Goal: Task Accomplishment & Management: Manage account settings

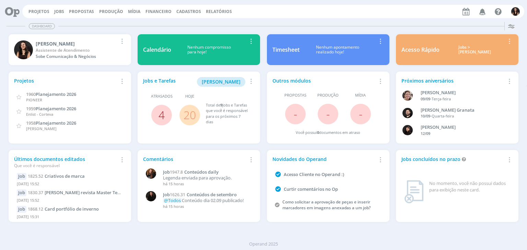
click at [163, 109] on link "4" at bounding box center [161, 115] width 6 height 15
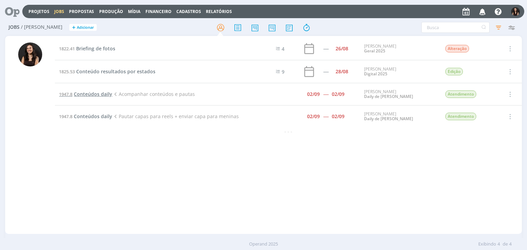
click at [103, 92] on span "Conteúdos daily" at bounding box center [93, 94] width 38 height 7
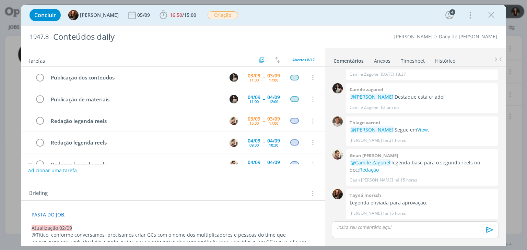
scroll to position [79, 0]
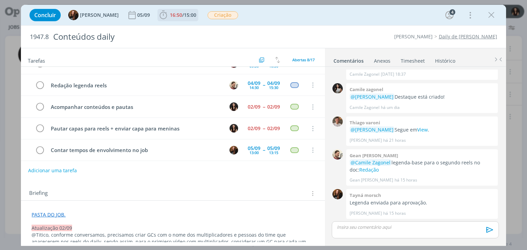
click at [189, 16] on span "15:00" at bounding box center [190, 15] width 12 height 7
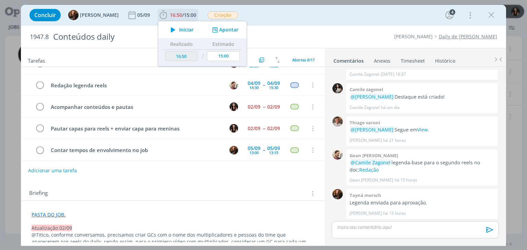
click at [185, 29] on span "Iniciar" at bounding box center [186, 29] width 14 height 5
click at [53, 168] on button "Adicionar uma tarefa" at bounding box center [52, 171] width 49 height 12
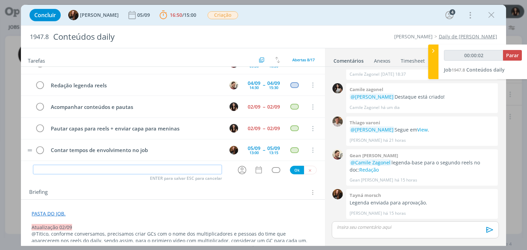
type input "00:00:03"
type input "F"
type input "00:00:04"
type input "Fazer c"
type input "00:00:05"
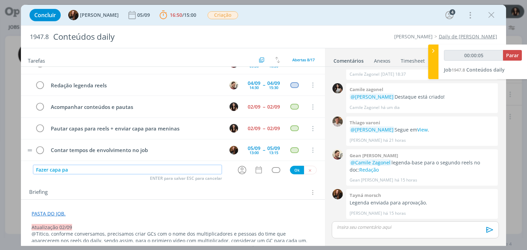
type input "Fazer capa par"
type input "00:00:06"
type input "Fazer capa para reel"
type input "00:00:07"
type input "Fazer capa para reels"
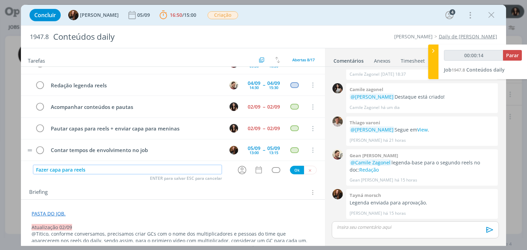
type input "00:00:15"
type input "Fazer capa para reels 02"
type input "00:00:18"
click at [238, 168] on icon "dialog" at bounding box center [242, 170] width 9 height 9
type input "Fazer capa para reels 02"
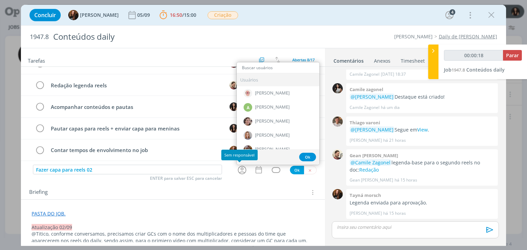
type input "00:00:19"
type input "th"
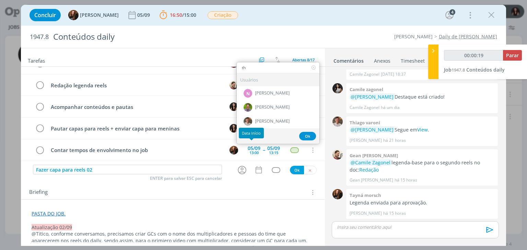
type input "00:00:20"
type input "th"
click at [257, 120] on span "[PERSON_NAME]" at bounding box center [272, 121] width 35 height 5
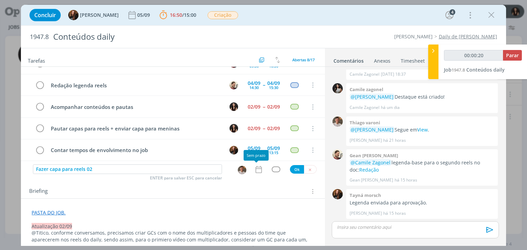
click at [254, 165] on icon "dialog" at bounding box center [258, 169] width 9 height 9
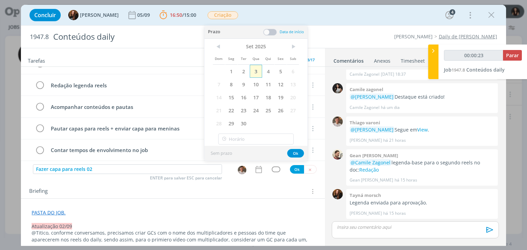
click at [259, 69] on span "3" at bounding box center [256, 71] width 12 height 13
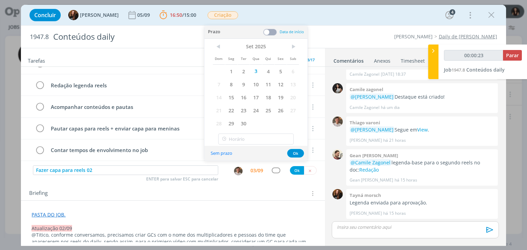
click at [273, 34] on span at bounding box center [270, 32] width 14 height 7
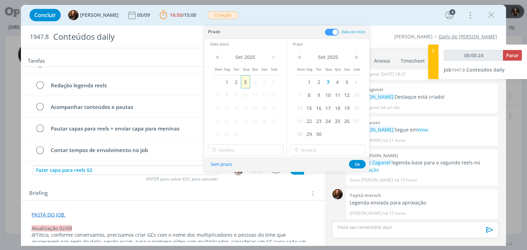
click at [245, 82] on span "3" at bounding box center [245, 81] width 9 height 13
type input "00:00:25"
type input "10:00"
click at [231, 150] on input "10:00" at bounding box center [245, 150] width 75 height 11
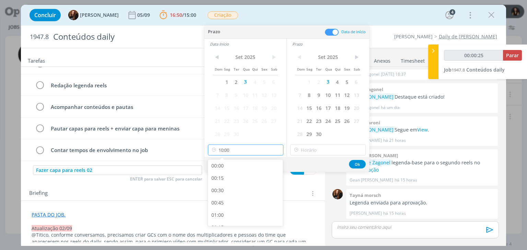
scroll to position [442, 0]
type input "00:00:27"
click at [236, 180] on div "09:15" at bounding box center [246, 181] width 77 height 12
type input "09:15"
type input "00:00:28"
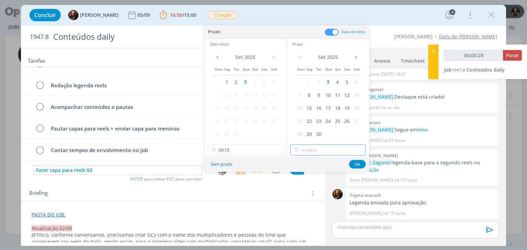
type input "10:00"
click at [308, 150] on input "10:00" at bounding box center [327, 150] width 75 height 11
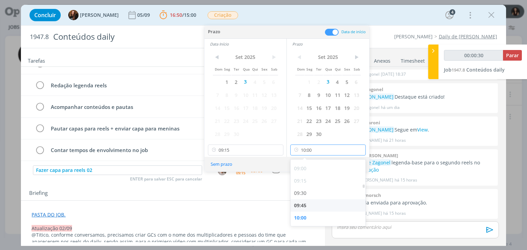
type input "00:00:31"
click at [311, 205] on div "09:45" at bounding box center [329, 206] width 77 height 12
type input "09:45"
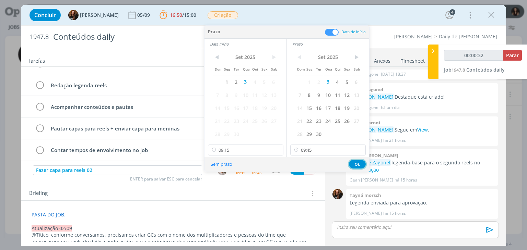
click at [354, 164] on button "Ok" at bounding box center [357, 164] width 17 height 9
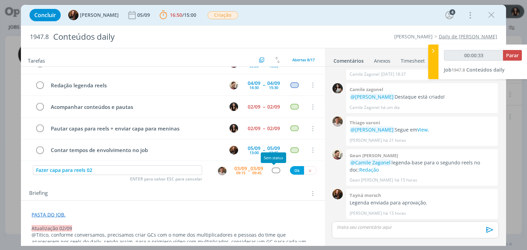
click at [273, 171] on div "dialog" at bounding box center [276, 171] width 9 height 6
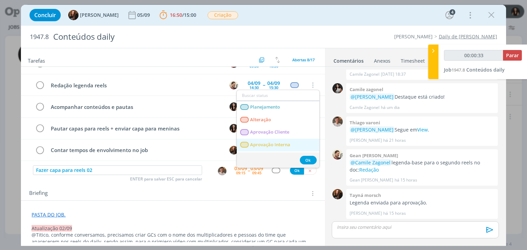
type input "00:00:34"
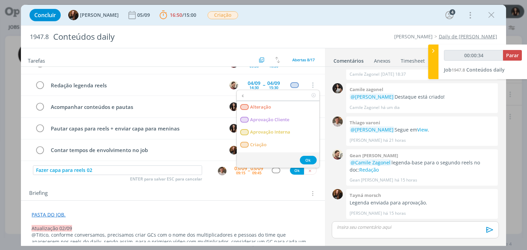
type input "cr"
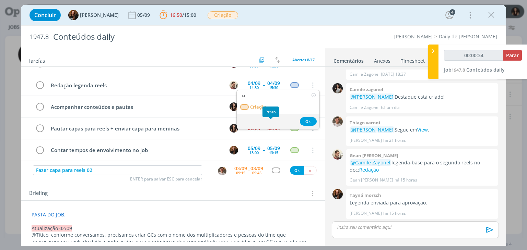
type input "00:00:35"
type input "cr"
click at [274, 104] on link "Criação" at bounding box center [278, 107] width 83 height 13
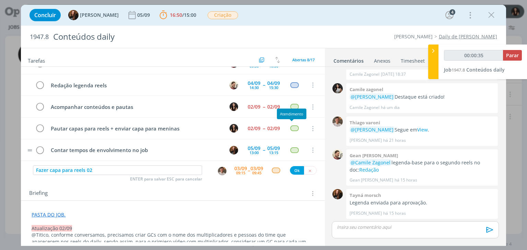
type input "00:00:36"
click at [293, 172] on button "Ok" at bounding box center [297, 170] width 14 height 9
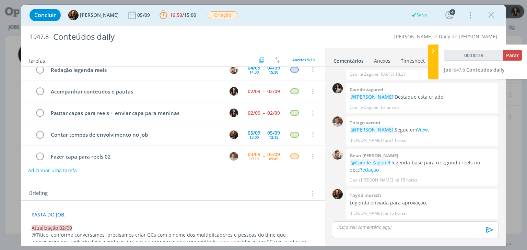
click at [343, 225] on p "dialog" at bounding box center [415, 227] width 156 height 6
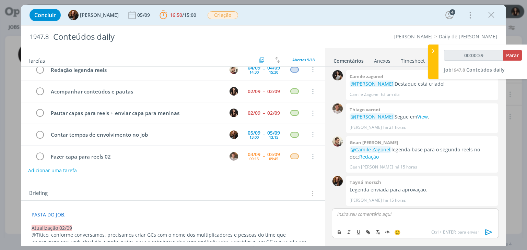
type input "00:00:40"
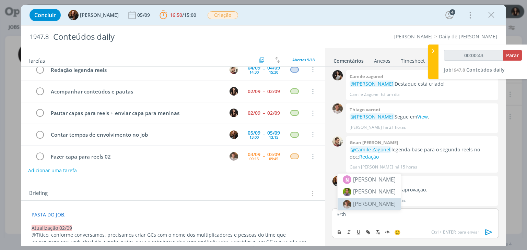
click at [356, 209] on li "[PERSON_NAME]" at bounding box center [369, 204] width 63 height 12
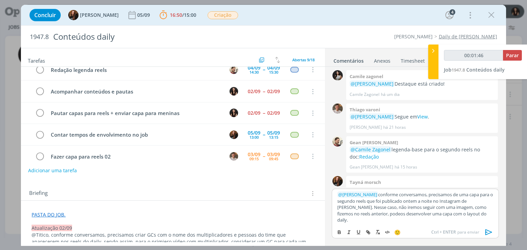
click at [485, 233] on icon "dialog" at bounding box center [489, 232] width 10 height 10
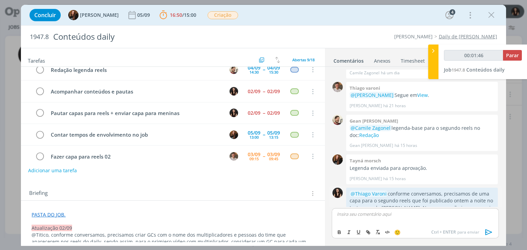
scroll to position [193, 0]
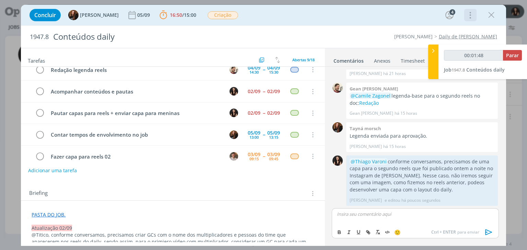
click at [471, 18] on icon "dialog" at bounding box center [470, 15] width 10 height 11
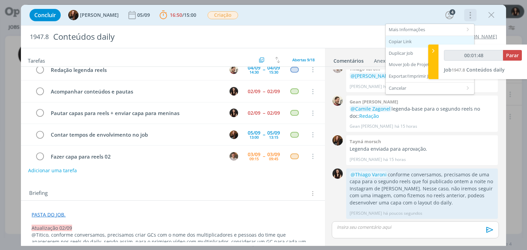
click at [427, 41] on div "Copiar Link" at bounding box center [430, 42] width 89 height 12
click at [432, 18] on div "Concluir Tayná Morsch 05/09 16:50 / 15:00 Parar Apontar Data * 03/09/2025 Horas…" at bounding box center [263, 15] width 474 height 16
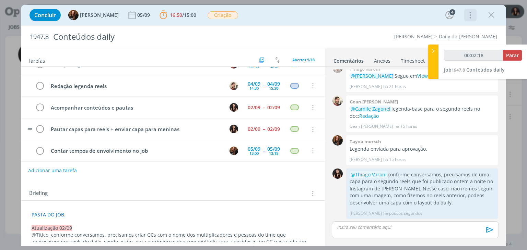
scroll to position [101, 0]
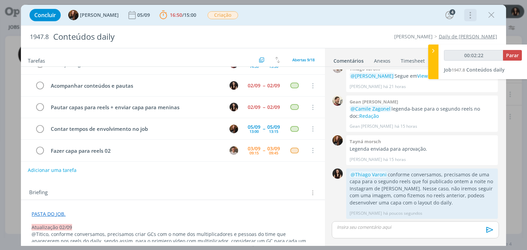
click at [65, 168] on button "Adicionar uma tarefa" at bounding box center [52, 171] width 49 height 12
type input "00:02:24"
type input "Revis"
type input "00:02:25"
type input "Revisãoe"
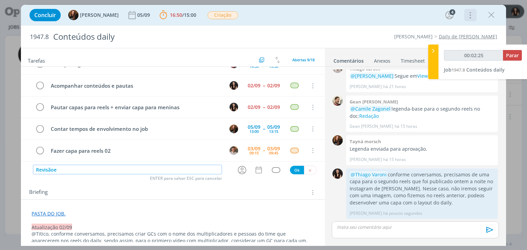
type input "00:02:26"
type input "Revisão e e"
type input "00:02:27"
type input "Revisão e envio"
type input "00:02:28"
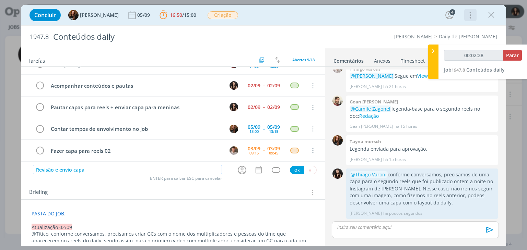
type input "Revisão e envio capa"
type input "00:02:30"
type input "Revisão e envio capa reels"
type input "00:02:31"
type input "Revisão e envio capa reels 02"
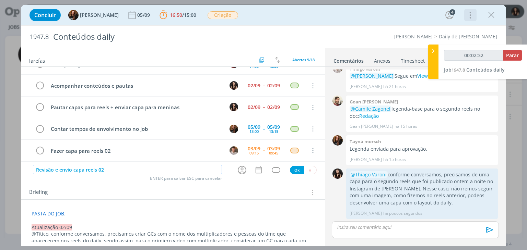
type input "00:02:33"
click at [238, 169] on icon "dialog" at bounding box center [242, 170] width 9 height 9
type input "Revisão e envio capa reels 02"
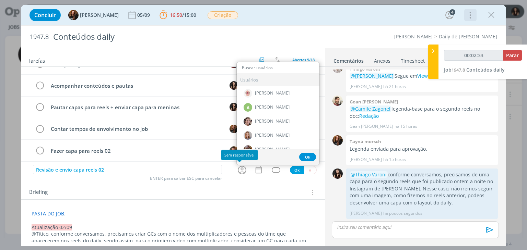
type input "00:02:34"
type input "isab"
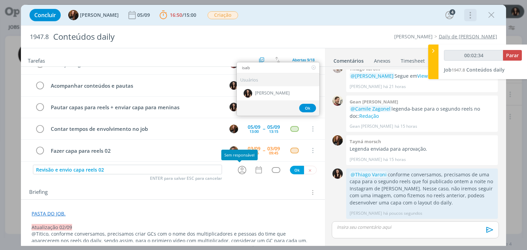
type input "00:02:35"
type input "isab"
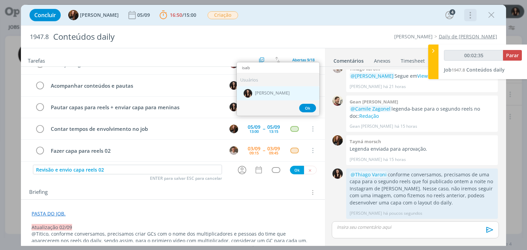
click at [266, 96] on div "[PERSON_NAME]" at bounding box center [278, 93] width 83 height 14
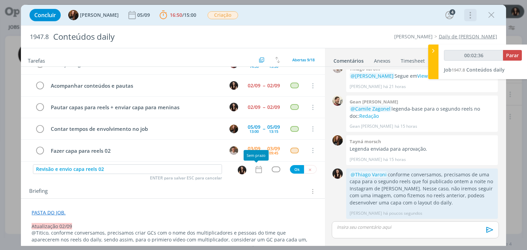
click at [256, 169] on icon "dialog" at bounding box center [258, 169] width 9 height 9
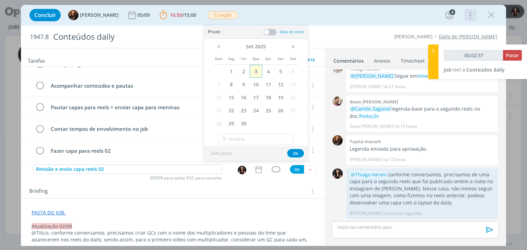
click at [255, 75] on span "3" at bounding box center [256, 71] width 12 height 13
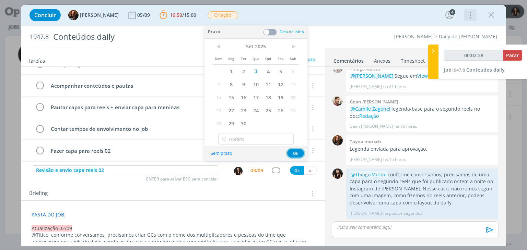
click at [295, 150] on button "Ok" at bounding box center [295, 153] width 17 height 9
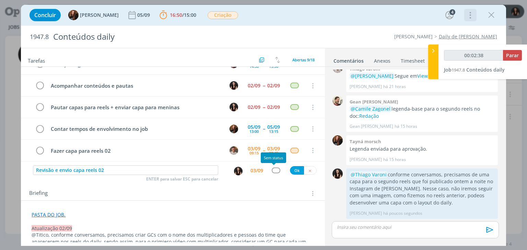
click at [275, 169] on div "dialog" at bounding box center [276, 171] width 9 height 6
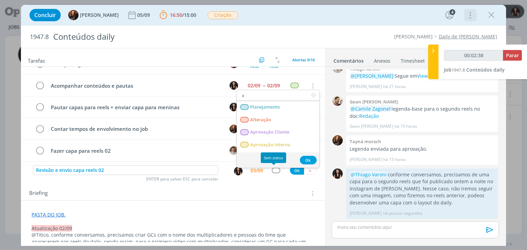
type input "00:02:39"
type input "ate"
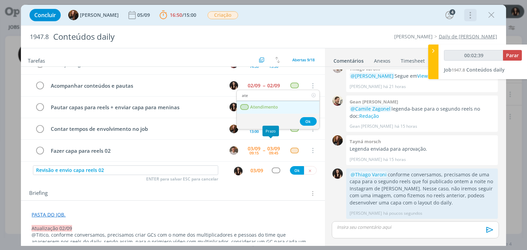
type input "00:02:40"
type input "ate"
click at [259, 103] on link "Atendimento" at bounding box center [278, 107] width 83 height 13
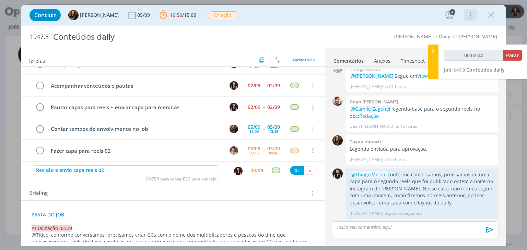
type input "00:02:41"
click at [294, 167] on button "Ok" at bounding box center [297, 170] width 14 height 9
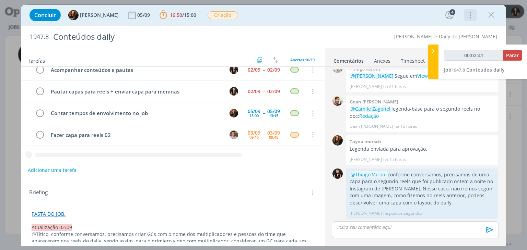
type input "00:02:43"
click at [516, 52] on span "Parar" at bounding box center [512, 55] width 13 height 7
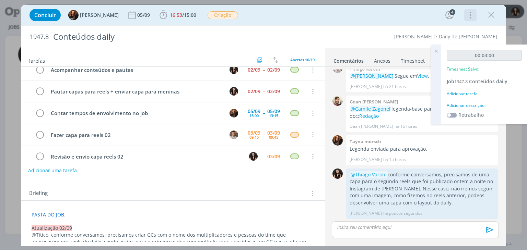
click at [463, 105] on div "Adicionar descrição" at bounding box center [484, 106] width 75 height 6
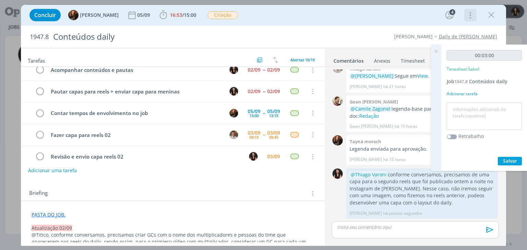
click at [463, 110] on textarea at bounding box center [484, 116] width 72 height 24
type textarea "Atualização pautas"
click at [505, 158] on span "Salvar" at bounding box center [510, 161] width 14 height 7
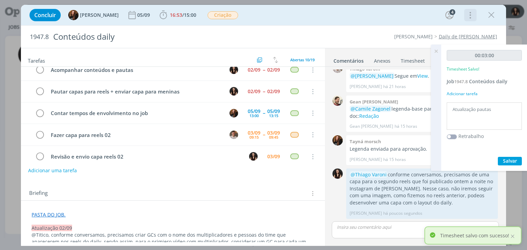
click at [435, 52] on icon at bounding box center [436, 51] width 12 height 13
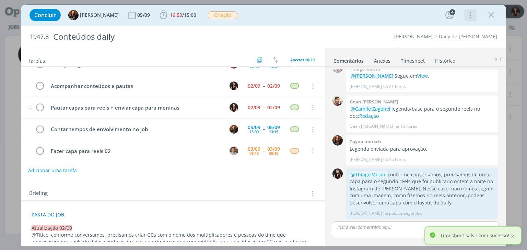
scroll to position [103, 0]
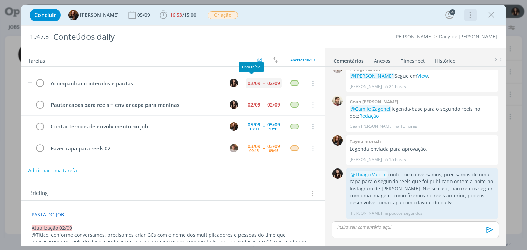
click at [248, 84] on div "02/09" at bounding box center [254, 83] width 16 height 10
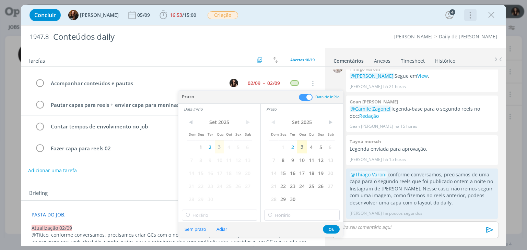
drag, startPoint x: 300, startPoint y: 146, endPoint x: 264, endPoint y: 144, distance: 36.1
click at [299, 145] on span "3" at bounding box center [301, 147] width 9 height 13
click at [220, 142] on span "3" at bounding box center [219, 147] width 9 height 13
click at [331, 230] on button "Ok" at bounding box center [331, 229] width 17 height 9
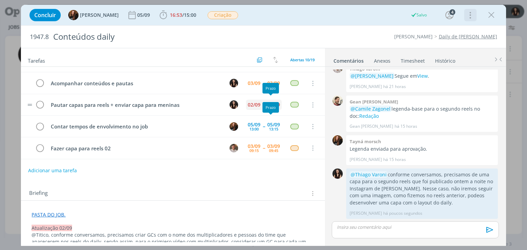
click at [272, 103] on div "02/09" at bounding box center [273, 105] width 13 height 5
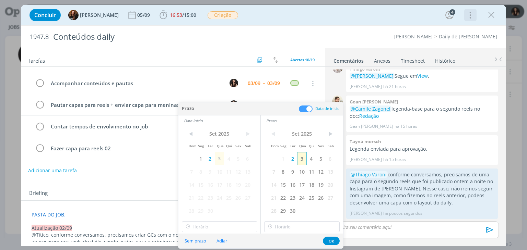
click at [305, 159] on span "3" at bounding box center [301, 158] width 9 height 13
click at [220, 159] on span "3" at bounding box center [219, 158] width 9 height 13
click at [328, 239] on button "Ok" at bounding box center [331, 241] width 17 height 9
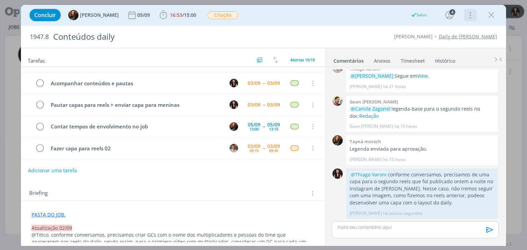
click at [489, 22] on div "Concluir Tayná Morsch 05/09 16:53 / 15:00 Iniciar Apontar Data * 03/09/2025 Hor…" at bounding box center [263, 15] width 474 height 16
click at [491, 16] on icon "dialog" at bounding box center [491, 15] width 10 height 10
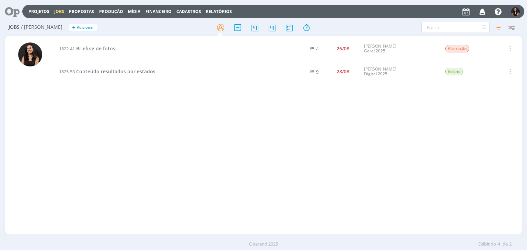
click at [11, 14] on icon at bounding box center [10, 11] width 14 height 13
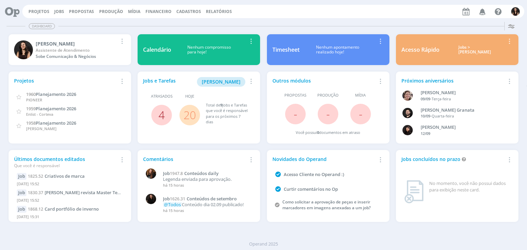
click at [162, 115] on link "4" at bounding box center [161, 115] width 6 height 15
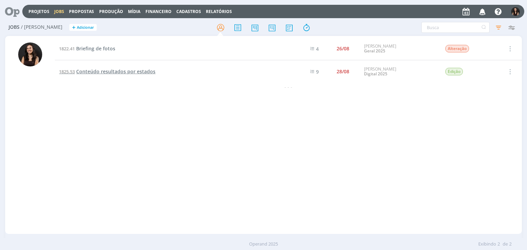
click at [93, 70] on span "Conteúdo resultados por estados" at bounding box center [115, 71] width 79 height 7
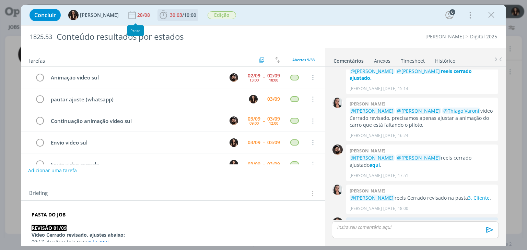
click at [170, 18] on span "30:03" at bounding box center [176, 15] width 12 height 7
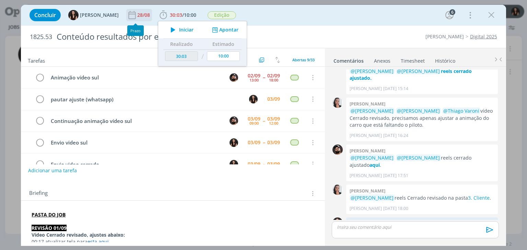
click at [137, 15] on div "28/08" at bounding box center [144, 15] width 14 height 5
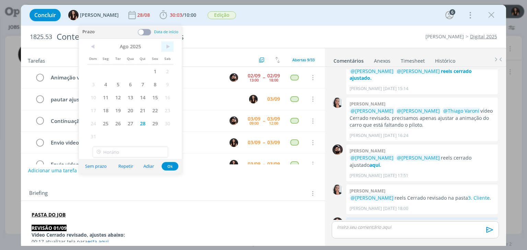
click at [173, 48] on span ">" at bounding box center [167, 47] width 12 height 10
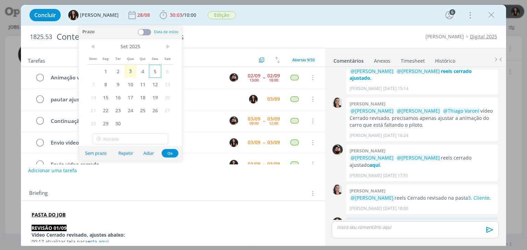
click at [151, 73] on span "5" at bounding box center [155, 71] width 12 height 13
click at [165, 150] on button "Ok" at bounding box center [170, 153] width 17 height 9
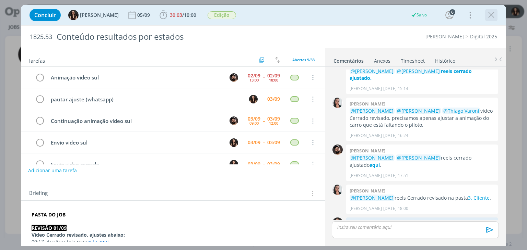
click at [496, 17] on div "dialog" at bounding box center [491, 15] width 12 height 12
click at [496, 17] on button "dialog" at bounding box center [491, 15] width 10 height 10
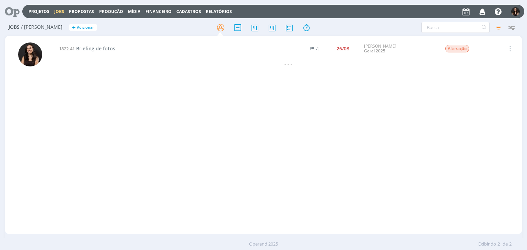
click at [13, 13] on icon at bounding box center [10, 11] width 14 height 13
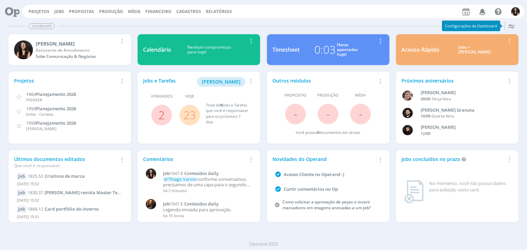
click at [188, 117] on link "23" at bounding box center [190, 115] width 12 height 15
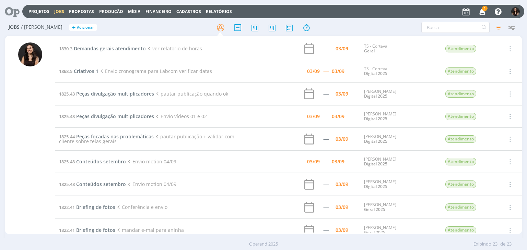
click at [485, 7] on span "1" at bounding box center [484, 8] width 5 height 5
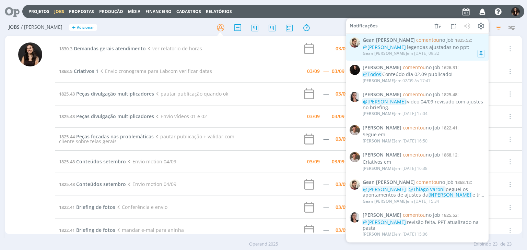
click at [435, 42] on span "comentou no Job" at bounding box center [434, 40] width 37 height 7
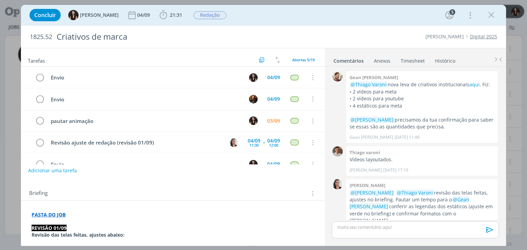
scroll to position [171, 0]
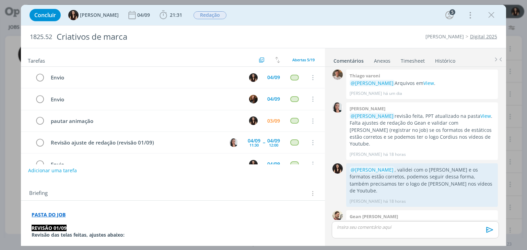
click at [494, 16] on icon "dialog" at bounding box center [491, 15] width 10 height 10
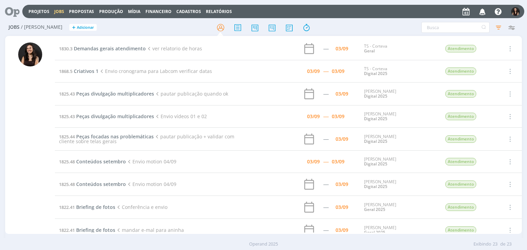
click at [12, 12] on icon at bounding box center [10, 11] width 14 height 13
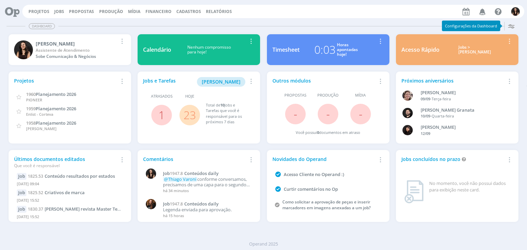
click at [187, 117] on link "23" at bounding box center [190, 115] width 12 height 15
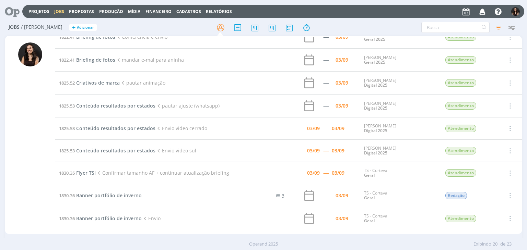
scroll to position [172, 0]
click at [138, 103] on span "Conteúdo resultados por estados" at bounding box center [115, 105] width 79 height 7
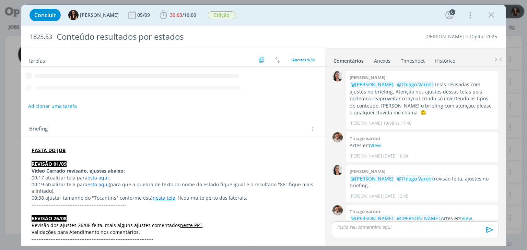
scroll to position [627, 0]
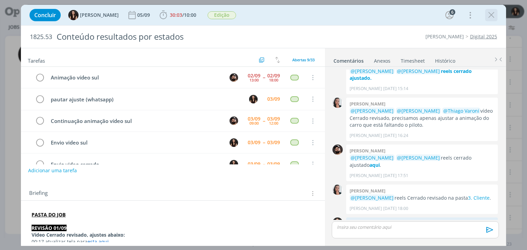
click at [486, 16] on icon "dialog" at bounding box center [491, 15] width 10 height 10
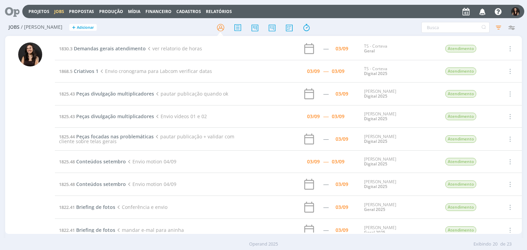
click at [3, 11] on icon at bounding box center [10, 11] width 14 height 13
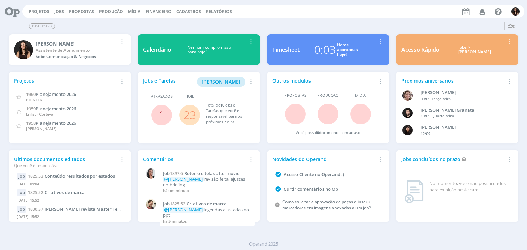
click at [161, 116] on link "1" at bounding box center [161, 115] width 6 height 15
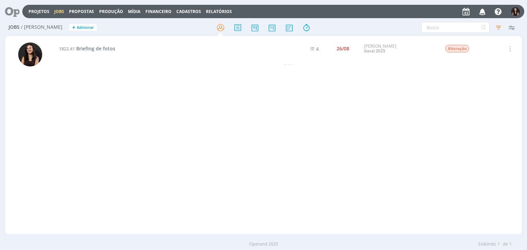
click at [16, 9] on icon at bounding box center [10, 11] width 14 height 13
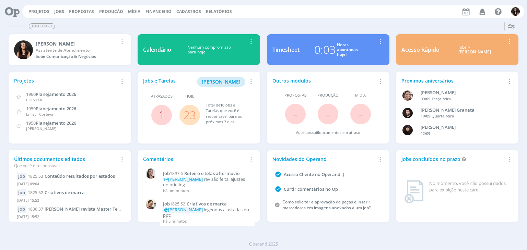
click at [185, 116] on link "23" at bounding box center [190, 115] width 12 height 15
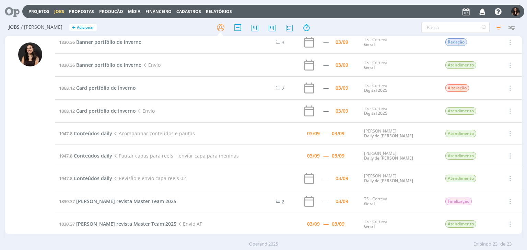
scroll to position [332, 0]
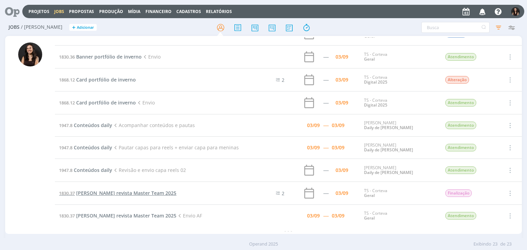
click at [95, 194] on span "Anúncio Dermacor revista Master Team 2025" at bounding box center [126, 193] width 100 height 7
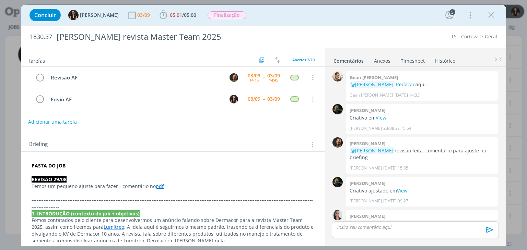
scroll to position [94, 0]
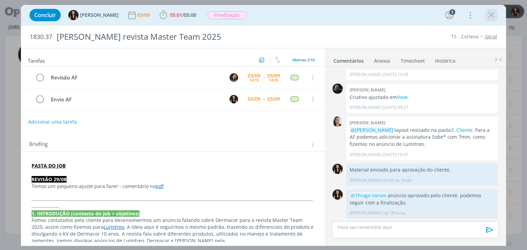
click at [493, 15] on icon "dialog" at bounding box center [491, 15] width 10 height 10
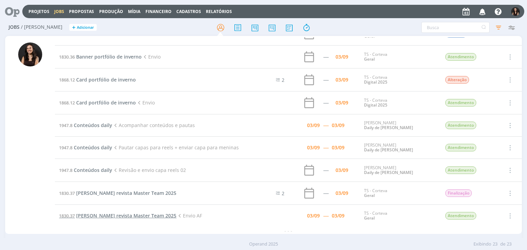
click at [108, 213] on span "Anúncio Dermacor revista Master Team 2025" at bounding box center [126, 216] width 100 height 7
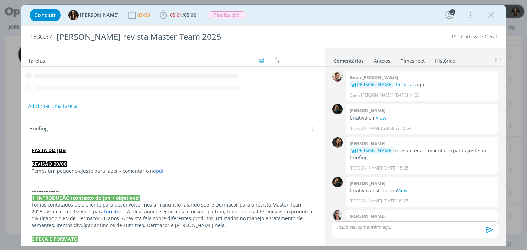
scroll to position [94, 0]
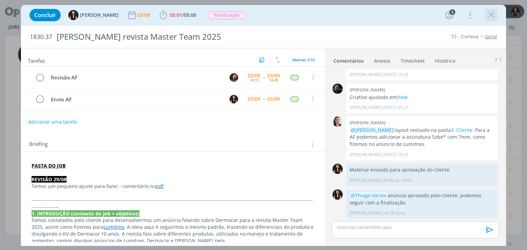
click at [489, 20] on icon "dialog" at bounding box center [491, 15] width 10 height 10
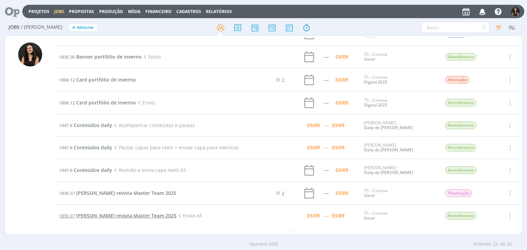
click at [98, 213] on span "Anúncio Dermacor revista Master Team 2025" at bounding box center [126, 216] width 100 height 7
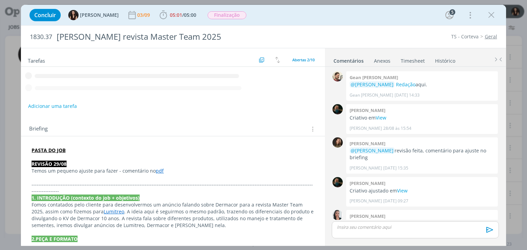
scroll to position [94, 0]
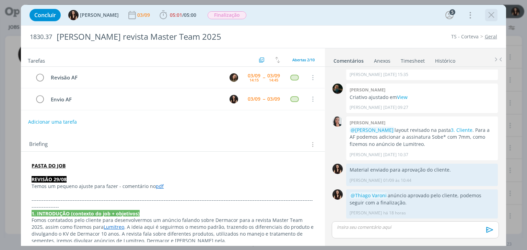
click at [491, 12] on icon "dialog" at bounding box center [491, 15] width 10 height 10
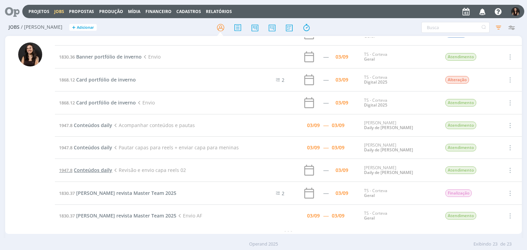
click at [99, 169] on span "Conteúdos daily" at bounding box center [93, 170] width 38 height 7
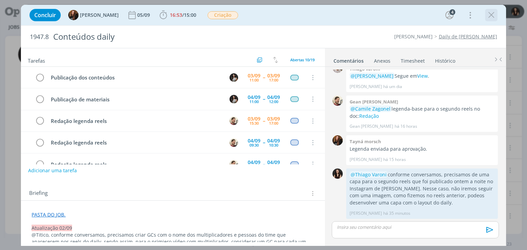
click at [490, 16] on icon "dialog" at bounding box center [491, 15] width 10 height 10
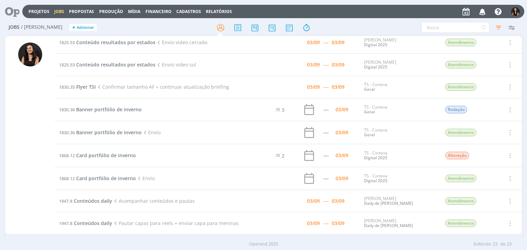
scroll to position [230, 0]
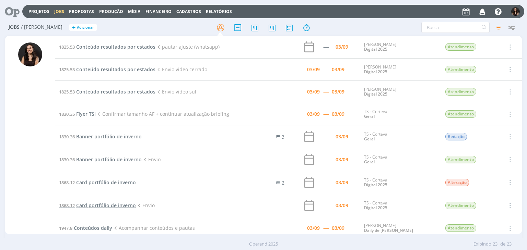
click at [127, 204] on span "Card portfólio de inverno" at bounding box center [106, 205] width 60 height 7
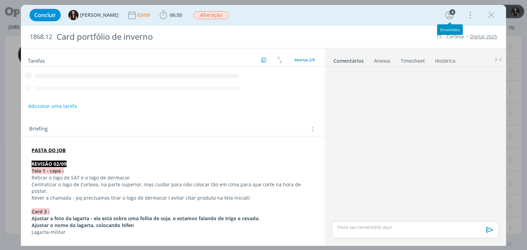
scroll to position [77, 0]
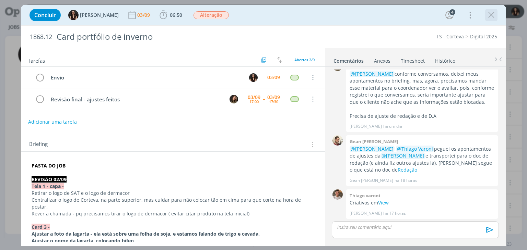
click at [495, 15] on icon "dialog" at bounding box center [491, 15] width 10 height 10
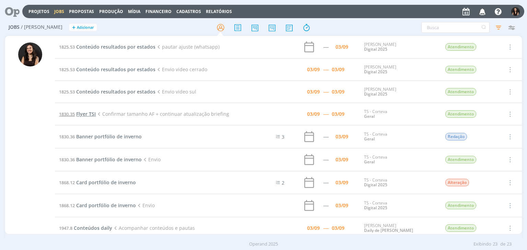
click at [87, 112] on span "Flyer TSI" at bounding box center [86, 114] width 20 height 7
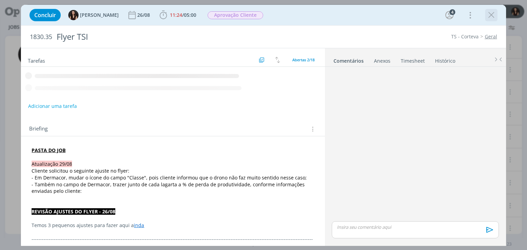
click at [490, 15] on icon "dialog" at bounding box center [491, 15] width 10 height 10
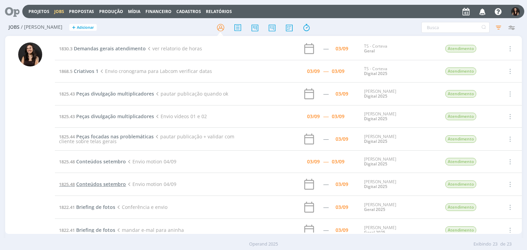
click at [107, 185] on span "Conteúdos setembro" at bounding box center [101, 184] width 50 height 7
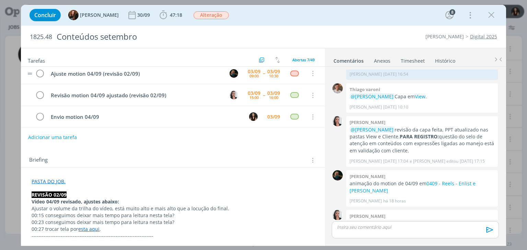
scroll to position [34, 0]
click at [494, 15] on icon "dialog" at bounding box center [491, 15] width 10 height 10
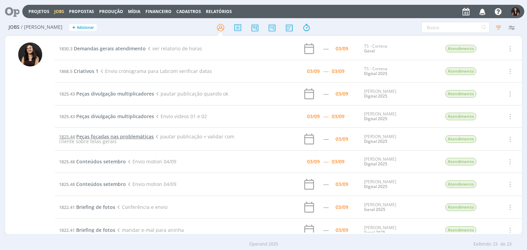
click at [101, 137] on span "Peças focadas nas problemáticas" at bounding box center [115, 136] width 78 height 7
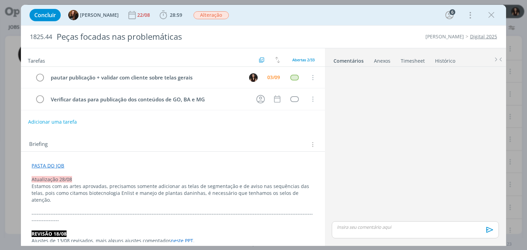
drag, startPoint x: 493, startPoint y: 12, endPoint x: 233, endPoint y: 70, distance: 265.8
click at [493, 12] on icon "dialog" at bounding box center [491, 15] width 10 height 10
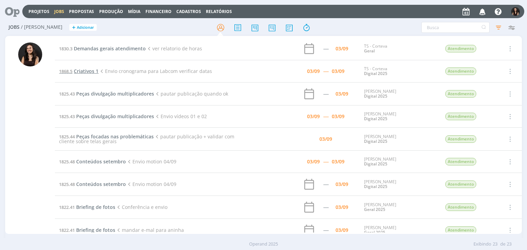
click at [92, 68] on span "Criativos 1" at bounding box center [86, 71] width 25 height 7
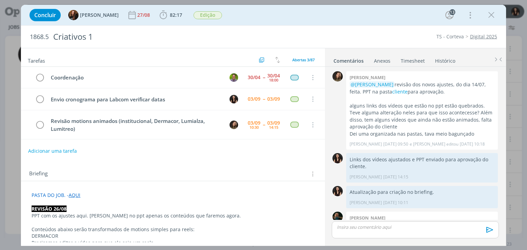
scroll to position [814, 0]
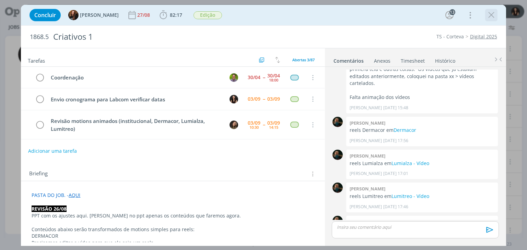
click at [492, 13] on icon "dialog" at bounding box center [491, 15] width 10 height 10
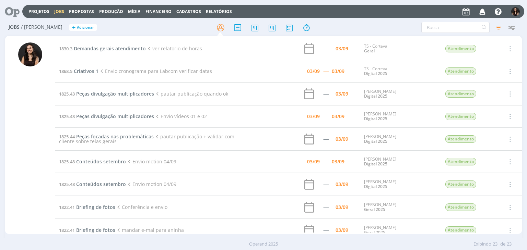
click at [103, 46] on span "Demandas gerais atendimento" at bounding box center [110, 48] width 72 height 7
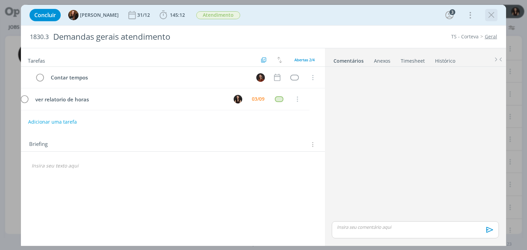
click at [492, 15] on icon "dialog" at bounding box center [491, 15] width 10 height 10
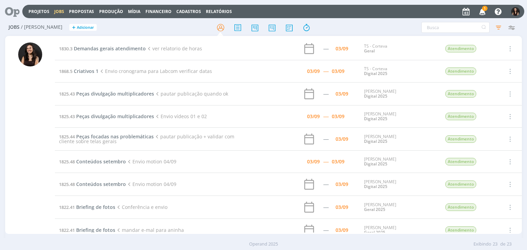
drag, startPoint x: 474, startPoint y: 11, endPoint x: 482, endPoint y: 12, distance: 7.7
click at [476, 9] on div "1 Notificações Central de Ajuda Área de Membros Implantação orientada Consultor…" at bounding box center [490, 11] width 59 height 12
click at [482, 12] on icon "button" at bounding box center [483, 11] width 12 height 12
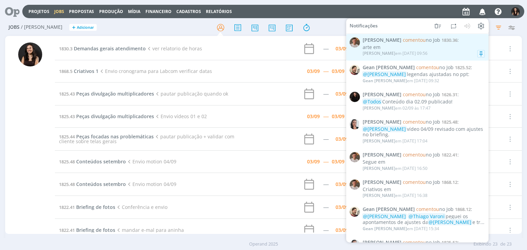
click at [432, 56] on div "Thiago Varoni em 03/09 às 09:56" at bounding box center [424, 53] width 122 height 7
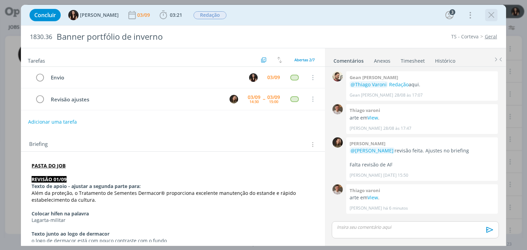
click at [488, 11] on icon "dialog" at bounding box center [491, 15] width 10 height 10
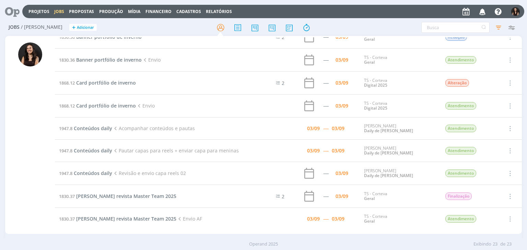
scroll to position [332, 0]
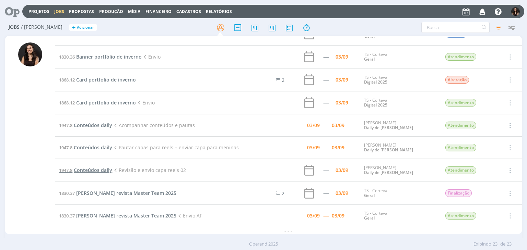
click at [101, 168] on span "Conteúdos daily" at bounding box center [93, 170] width 38 height 7
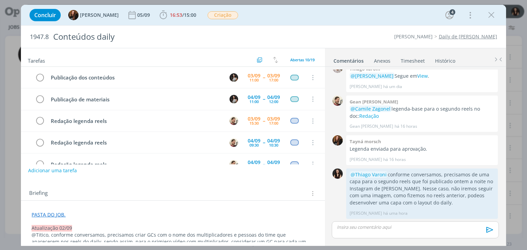
scroll to position [122, 0]
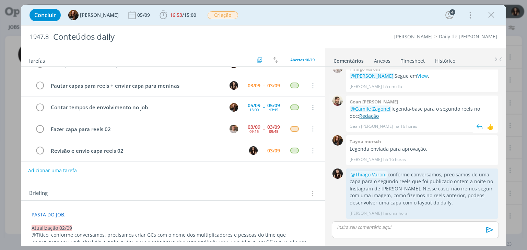
click at [363, 118] on link "Redação" at bounding box center [369, 116] width 20 height 7
click at [360, 114] on link "Redação" at bounding box center [369, 116] width 20 height 7
drag, startPoint x: 185, startPoint y: 9, endPoint x: 198, endPoint y: 27, distance: 22.1
click at [185, 10] on span "16:53 / 15:00 Iniciar Apontar Data * 03/09/2025 Horas * 00:00 Tarefa Selecione …" at bounding box center [177, 15] width 41 height 12
click at [181, 7] on div "Concluir Tayná Morsch 05/09 16:53 / 15:00 Iniciar Apontar Data * 03/09/2025 Hor…" at bounding box center [263, 15] width 485 height 21
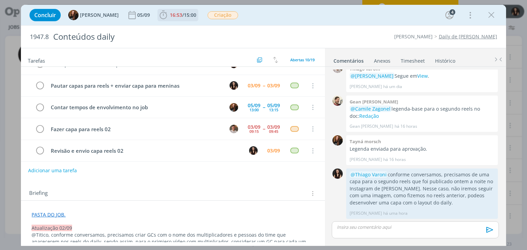
click at [184, 13] on span "15:00" at bounding box center [190, 15] width 12 height 7
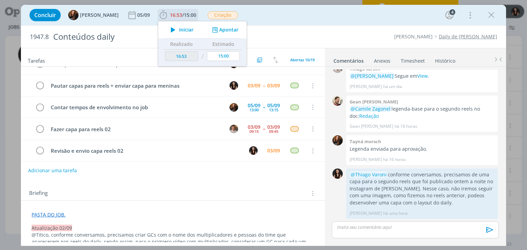
click at [214, 29] on button "Apontar" at bounding box center [224, 29] width 28 height 7
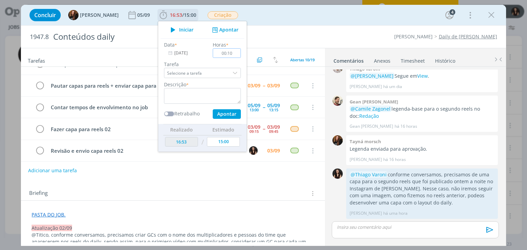
type input "00:10"
click at [203, 104] on div "Data * 03/09/2025 Horas * 00:10 Tarefa Selecione a tarefa Descrição * Retrabalh…" at bounding box center [203, 80] width 84 height 78
click at [204, 98] on textarea "dialog" at bounding box center [202, 96] width 77 height 16
type textarea "Conferência capa com criação"
click at [230, 117] on button "Apontar" at bounding box center [227, 114] width 28 height 10
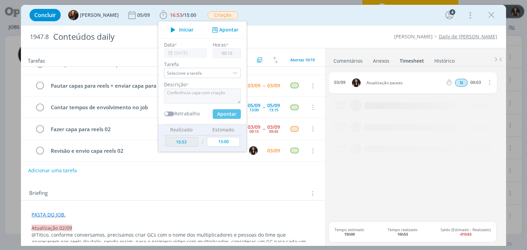
click at [283, 20] on div "Concluir Tayná Morsch 05/09 16:53 / 15:00 Iniciar Apontar Data * 03/09/2025 Hor…" at bounding box center [263, 15] width 474 height 16
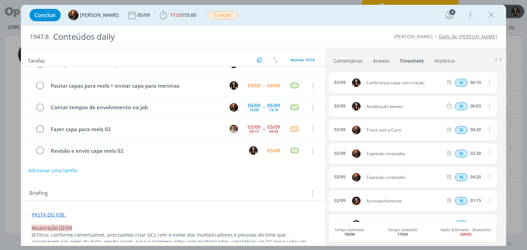
click at [341, 59] on link "Comentários" at bounding box center [348, 60] width 30 height 10
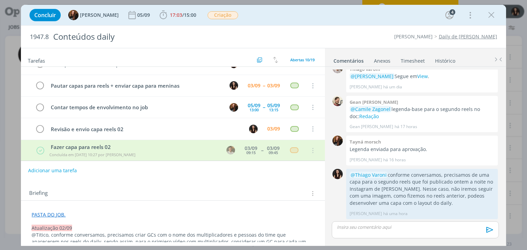
scroll to position [213, 0]
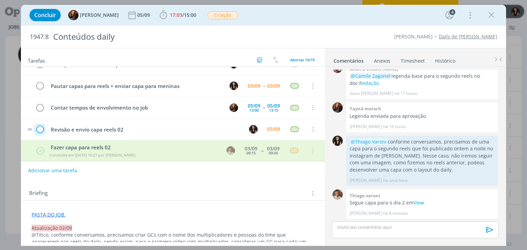
click at [37, 125] on icon "dialog" at bounding box center [40, 130] width 10 height 10
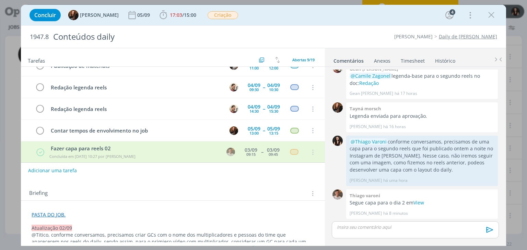
scroll to position [100, 0]
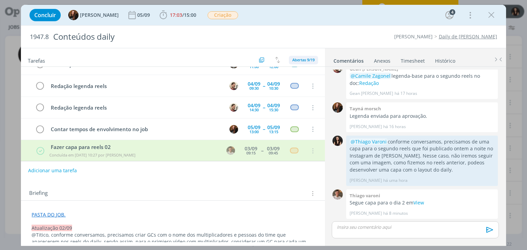
click at [292, 57] on span "Abertas 9/19" at bounding box center [303, 59] width 22 height 5
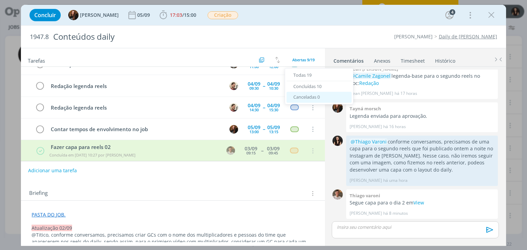
click at [300, 98] on span "Canceladas 0" at bounding box center [306, 97] width 26 height 6
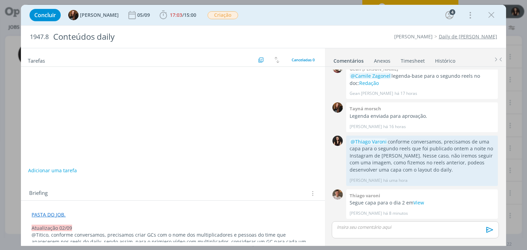
scroll to position [0, 0]
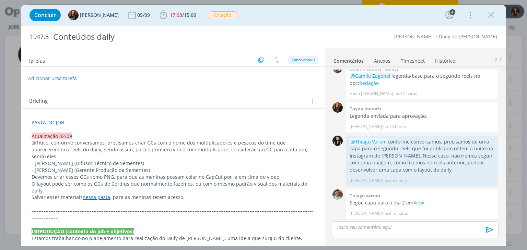
click at [301, 60] on span "Canceladas 0" at bounding box center [303, 59] width 23 height 5
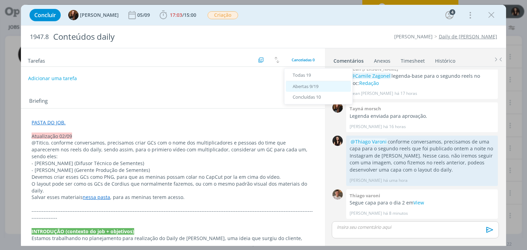
click at [299, 85] on span "Abertas 9/19" at bounding box center [306, 86] width 26 height 6
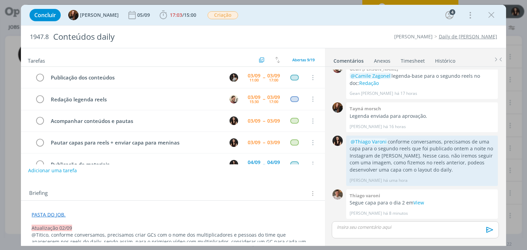
drag, startPoint x: 493, startPoint y: 16, endPoint x: 345, endPoint y: 59, distance: 153.7
click at [493, 16] on icon "dialog" at bounding box center [491, 15] width 10 height 10
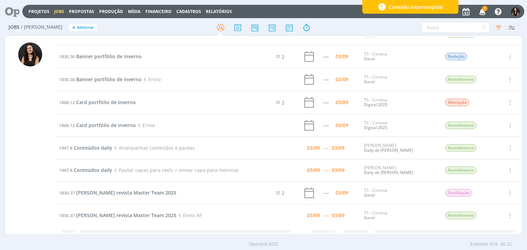
scroll to position [310, 0]
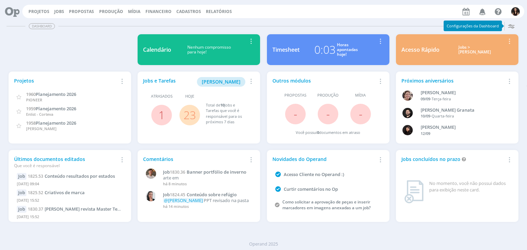
click at [57, 12] on link "Jobs" at bounding box center [59, 12] width 10 height 6
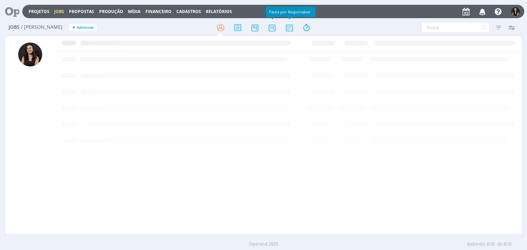
click at [262, 28] on div at bounding box center [263, 27] width 172 height 12
click at [272, 32] on icon at bounding box center [272, 27] width 12 height 13
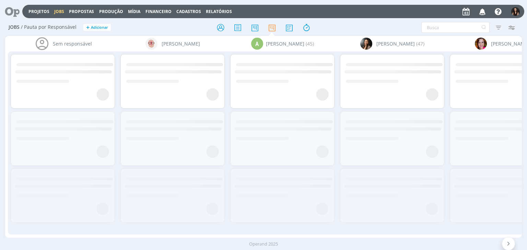
click at [26, 233] on div "Sem responsável [PERSON_NAME] A [PERSON_NAME] (45) [PERSON_NAME] (47) [PERSON_N…" at bounding box center [263, 137] width 516 height 202
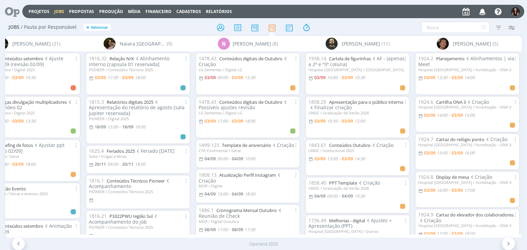
scroll to position [0, 2660]
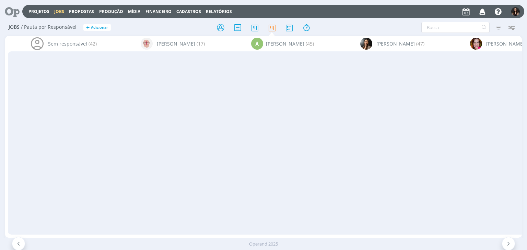
scroll to position [0, 1794]
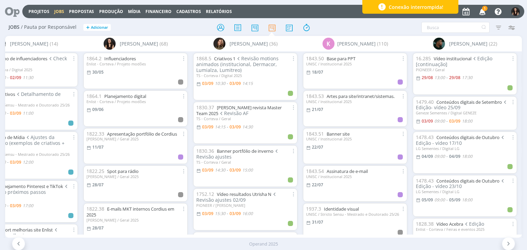
click at [486, 10] on span "1" at bounding box center [484, 8] width 5 height 5
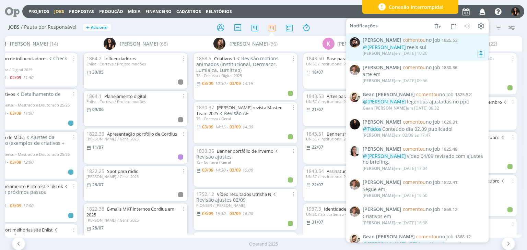
click at [452, 48] on div "@Isabelle Silva reels sul" at bounding box center [424, 48] width 122 height 6
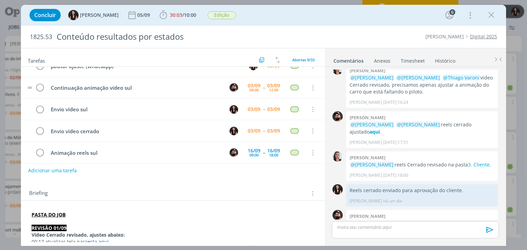
scroll to position [34, 0]
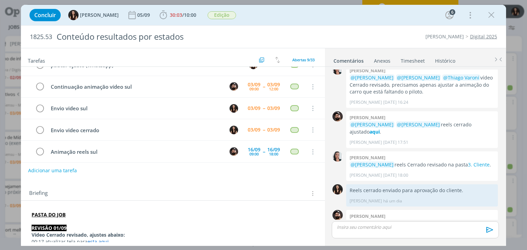
click at [315, 24] on div "Concluir Isabelle Silva 05/09 30:03 / 10:00 Iniciar Apontar Data * 03/09/2025 H…" at bounding box center [263, 15] width 485 height 21
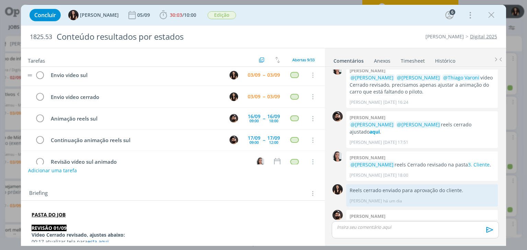
scroll to position [69, 0]
click at [42, 93] on icon "dialog" at bounding box center [40, 96] width 10 height 10
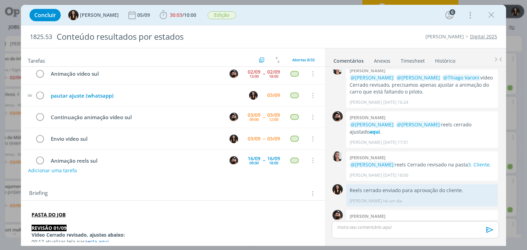
scroll to position [0, 0]
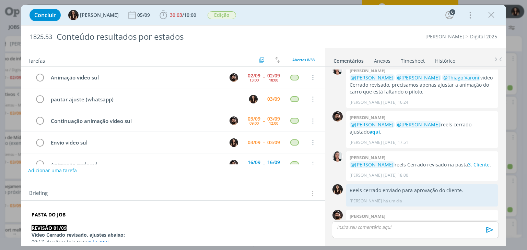
click at [248, 10] on div "Concluir Isabelle Silva 05/09 30:03 / 10:00 Iniciar Apontar Data * 03/09/2025 H…" at bounding box center [263, 15] width 474 height 16
click at [182, 12] on span "/" at bounding box center [183, 15] width 2 height 7
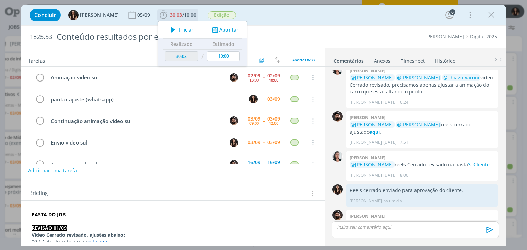
click at [179, 28] on span "Iniciar" at bounding box center [186, 29] width 14 height 5
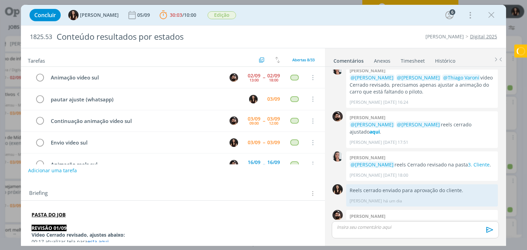
click at [57, 220] on p "dialog" at bounding box center [173, 221] width 282 height 7
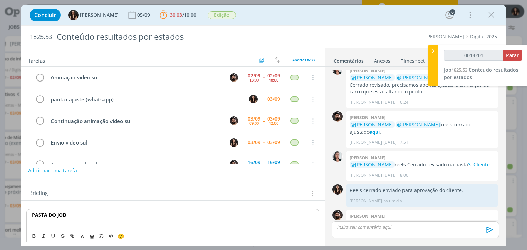
type input "00:00:02"
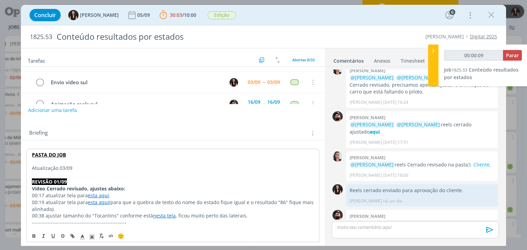
scroll to position [69, 0]
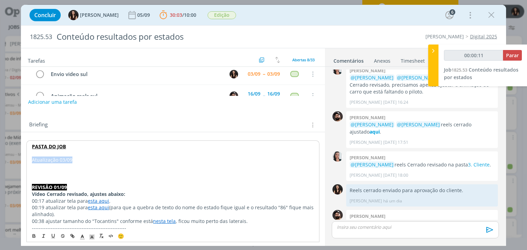
drag, startPoint x: 75, startPoint y: 159, endPoint x: 50, endPoint y: 195, distance: 43.5
click at [92, 239] on rect "dialog" at bounding box center [92, 239] width 0 height 0
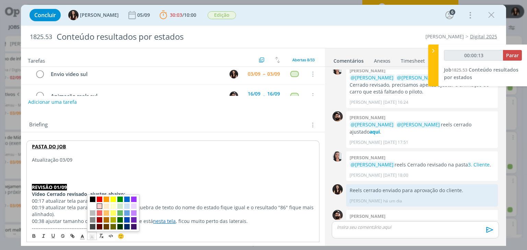
click at [98, 204] on span "dialog" at bounding box center [99, 206] width 5 height 5
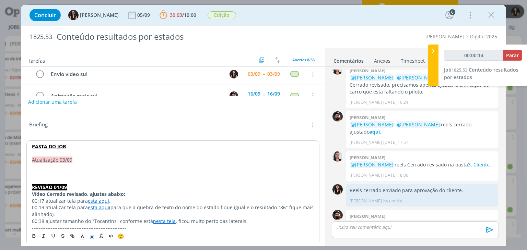
click at [41, 166] on p "dialog" at bounding box center [173, 167] width 282 height 7
click at [114, 170] on p "dialog" at bounding box center [173, 173] width 282 height 7
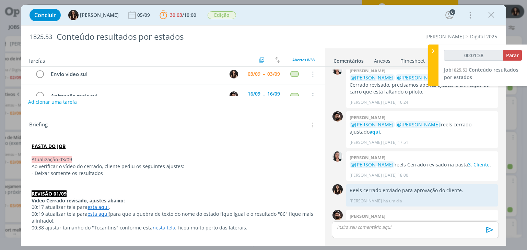
click at [71, 180] on p "dialog" at bounding box center [173, 180] width 282 height 7
click at [113, 172] on p "- Deixar somente os resultados" at bounding box center [173, 173] width 282 height 7
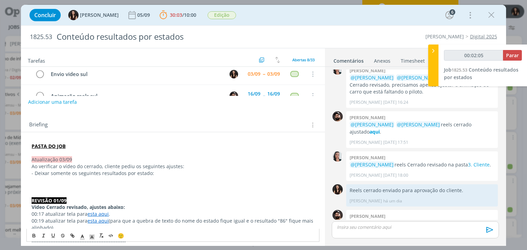
click at [58, 181] on p "dialog" at bounding box center [173, 180] width 282 height 7
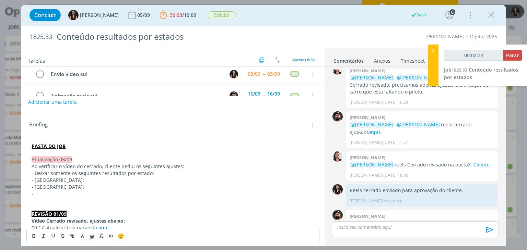
click at [79, 189] on p "- Mato Grosso do Sul:" at bounding box center [173, 187] width 282 height 7
click at [75, 195] on p "-" at bounding box center [173, 194] width 282 height 7
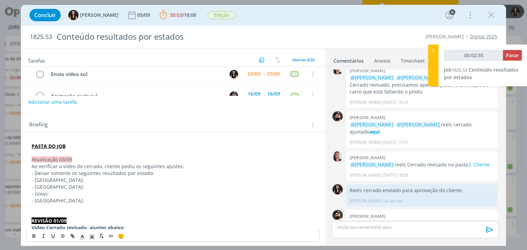
click at [80, 182] on p "- Mato Grosso:" at bounding box center [173, 180] width 282 height 7
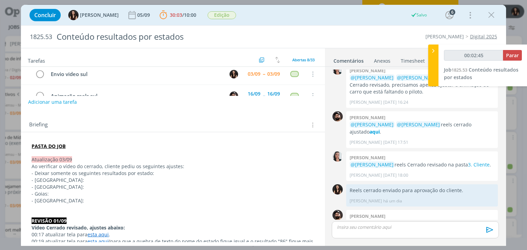
click at [107, 181] on p "- Mato Grosso:" at bounding box center [173, 180] width 282 height 7
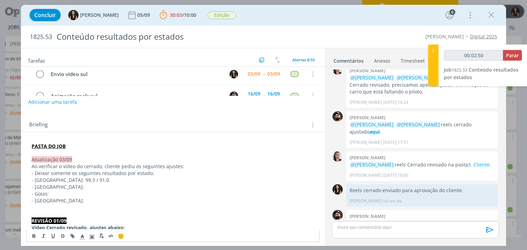
click at [104, 191] on p "- Goias:" at bounding box center [173, 194] width 282 height 7
click at [104, 186] on p "- Mato Grosso do Sul:" at bounding box center [173, 187] width 282 height 7
click at [77, 180] on p "- Mato Grosso: 99,3 / 91,0" at bounding box center [173, 180] width 282 height 7
click at [97, 192] on p "- Goias:" at bounding box center [173, 194] width 282 height 7
click at [96, 187] on p "- Mato Grosso do Sul:" at bounding box center [173, 187] width 282 height 7
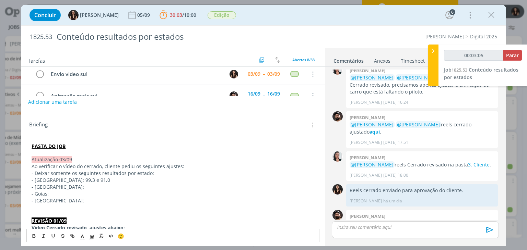
click at [92, 186] on p "- Mato Grosso do Sul:" at bounding box center [173, 187] width 282 height 7
type input "00:03:10"
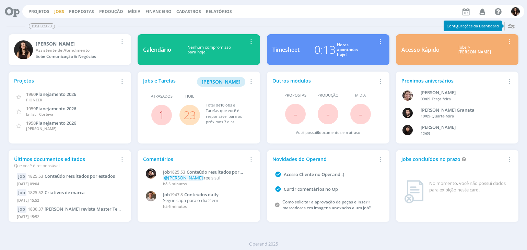
click at [54, 9] on link "Jobs" at bounding box center [59, 12] width 10 height 6
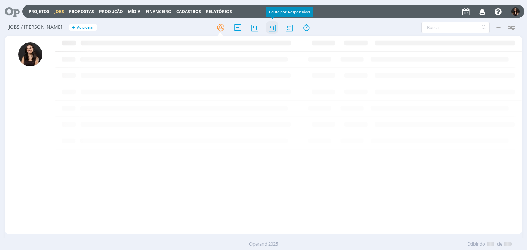
click at [272, 25] on icon at bounding box center [272, 27] width 12 height 13
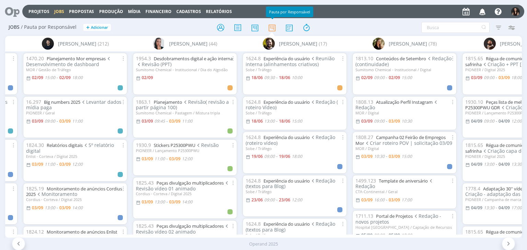
click at [237, 72] on div "1954.3 Desdobramentos digital e ação interna Revisão (PPT) Sumitomo Chemical - …" at bounding box center [185, 142] width 110 height 183
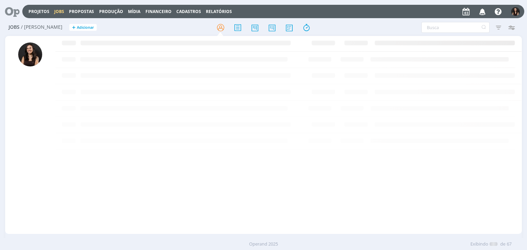
click at [483, 14] on icon "button" at bounding box center [483, 11] width 12 height 12
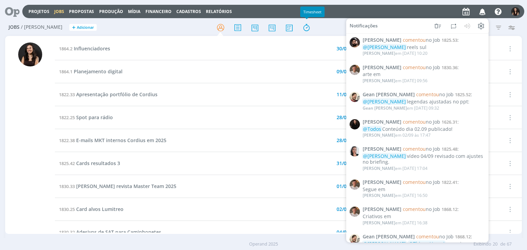
drag, startPoint x: 304, startPoint y: 19, endPoint x: 306, endPoint y: 8, distance: 11.9
click at [306, 8] on div "Timesheet" at bounding box center [312, 12] width 24 height 11
click at [346, 17] on div "Projetos Jobs Propostas Produção Mídia Financeiro Cadastros Relatórios Notifica…" at bounding box center [273, 11] width 502 height 13
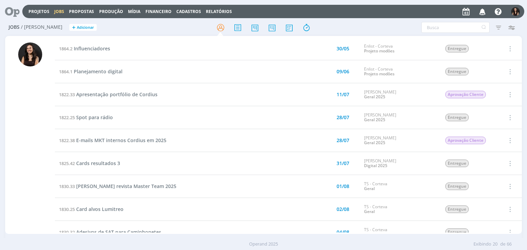
click at [14, 12] on icon at bounding box center [10, 11] width 14 height 13
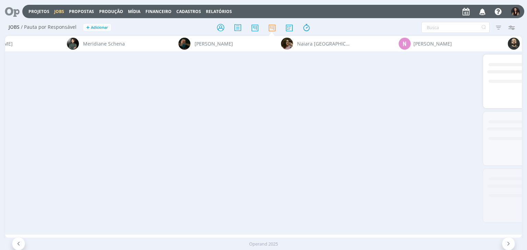
scroll to position [0, 3551]
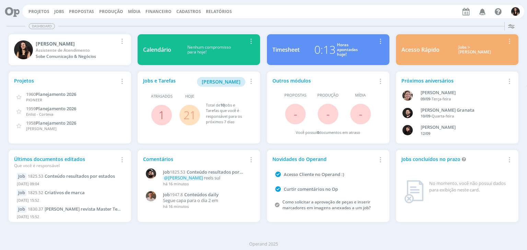
click at [191, 115] on link "21" at bounding box center [190, 115] width 12 height 15
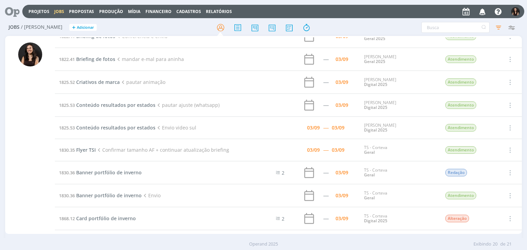
scroll to position [172, 0]
click at [106, 105] on span "Conteúdo resultados por estados" at bounding box center [115, 105] width 79 height 7
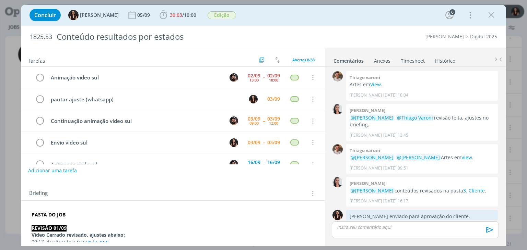
scroll to position [600, 0]
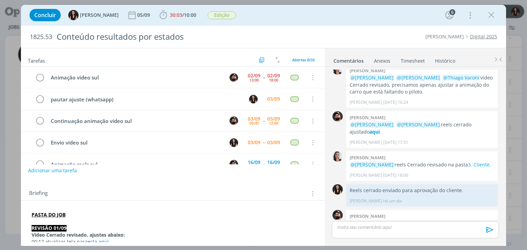
click at [303, 10] on div "Concluir Isabelle Silva 05/09 30:03 / 10:00 Iniciar Apontar Data * 03/09/2025 H…" at bounding box center [263, 15] width 474 height 16
click at [331, 9] on div "Concluir Isabelle Silva 05/09 30:03 / 10:00 Iniciar Apontar Data * 03/09/2025 H…" at bounding box center [263, 15] width 474 height 16
click at [468, 162] on link "3. Cliente" at bounding box center [479, 165] width 22 height 7
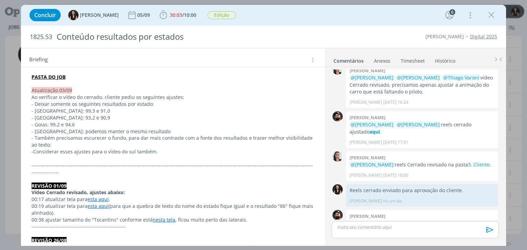
scroll to position [137, 0]
click at [147, 143] on p "- Também precisamos escurecer o fundo, para dar mais contraste com a fonte dos …" at bounding box center [173, 143] width 282 height 14
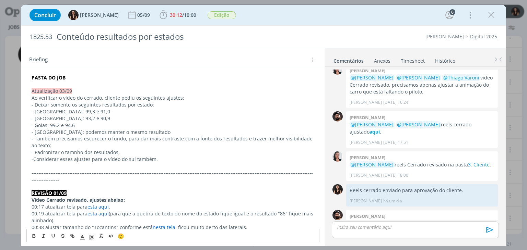
click at [74, 154] on p "- Padronizar o tamnho dos resultados," at bounding box center [173, 152] width 282 height 7
click at [134, 155] on p "- Padronizar o tamanho dos resultados," at bounding box center [173, 152] width 282 height 7
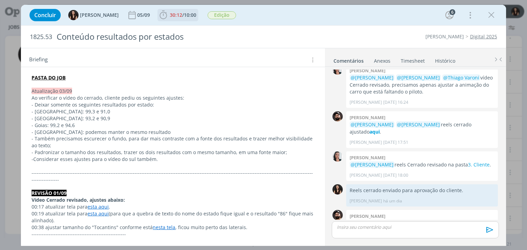
click at [158, 14] on icon "dialog" at bounding box center [163, 15] width 10 height 10
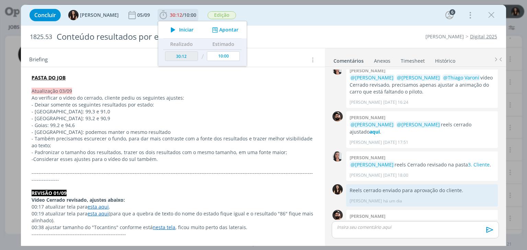
drag, startPoint x: 160, startPoint y: 28, endPoint x: 166, endPoint y: 25, distance: 7.1
click at [167, 28] on icon "dialog" at bounding box center [173, 29] width 12 height 9
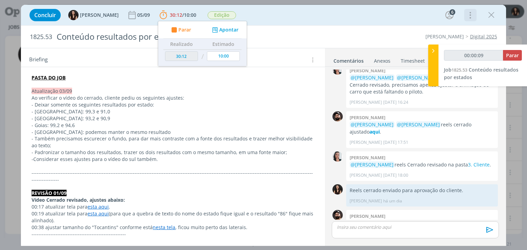
click at [472, 13] on icon "dialog" at bounding box center [470, 15] width 10 height 11
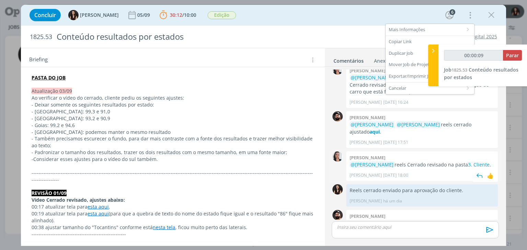
drag, startPoint x: 406, startPoint y: 40, endPoint x: 361, endPoint y: 129, distance: 99.6
click at [405, 40] on div "Copiar Link" at bounding box center [430, 42] width 89 height 12
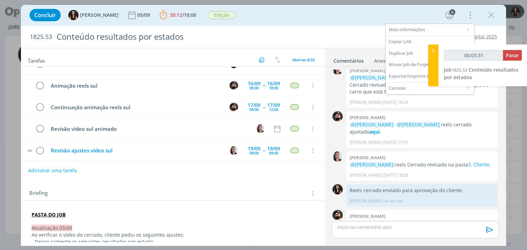
scroll to position [79, 0]
click at [48, 170] on button "Adicionar uma tarefa" at bounding box center [52, 171] width 49 height 12
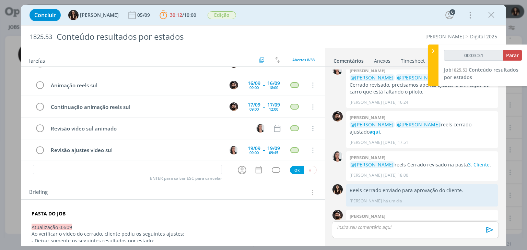
type input "00:03:32"
type input "Aj"
type input "00:03:33"
type input "Ajustes atu"
type input "00:03:34"
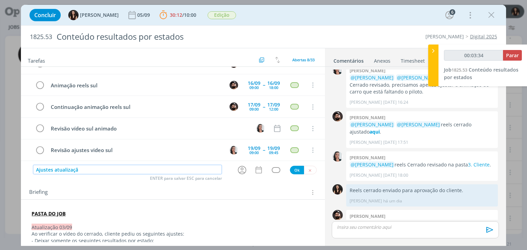
type input "Ajustes atualização"
type input "00:03:35"
type input "Ajustes atualização"
type input "00:03:36"
type input "Ajustes atualização 03"
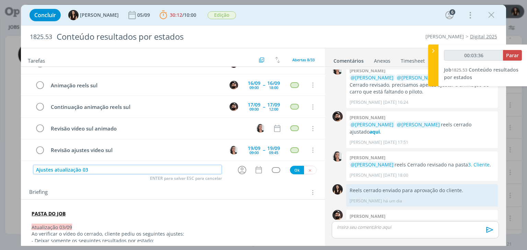
type input "00:03:37"
type input "Ajustes atualização 03/09"
type input "00:03:38"
click at [241, 175] on icon "dialog" at bounding box center [242, 170] width 11 height 11
type input "Ajustes atualização 03/09"
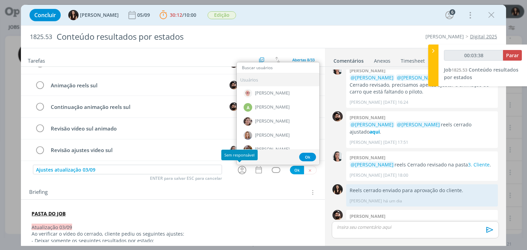
type input "00:03:39"
type input "isa"
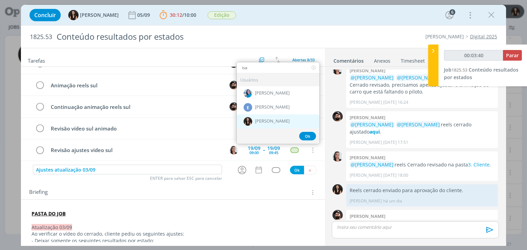
type input "00:03:41"
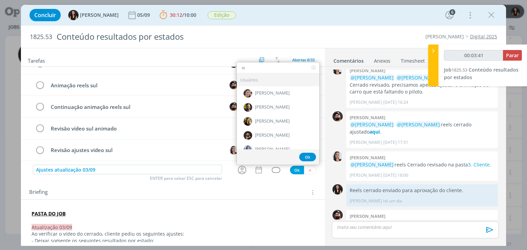
type input "i"
type input "th"
type input "00:03:42"
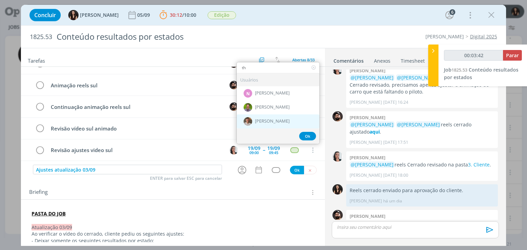
type input "th"
click at [260, 119] on span "[PERSON_NAME]" at bounding box center [272, 121] width 35 height 5
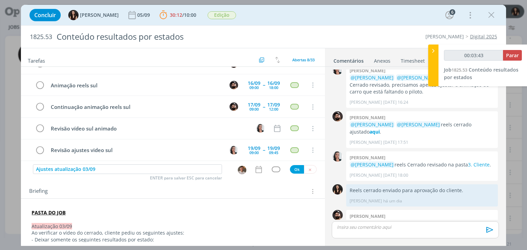
click at [255, 169] on icon "dialog" at bounding box center [258, 169] width 6 height 7
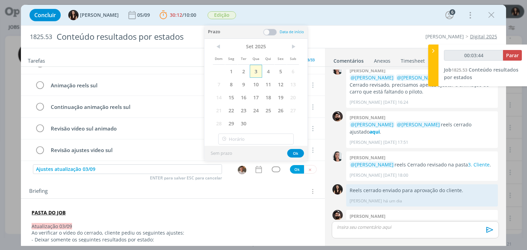
click at [256, 72] on span "3" at bounding box center [256, 71] width 12 height 13
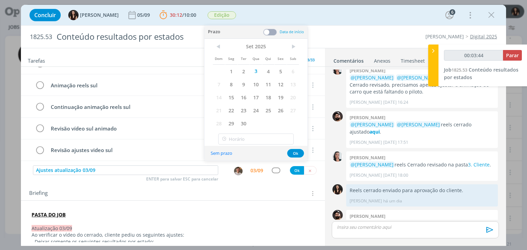
click at [271, 33] on span at bounding box center [270, 32] width 14 height 7
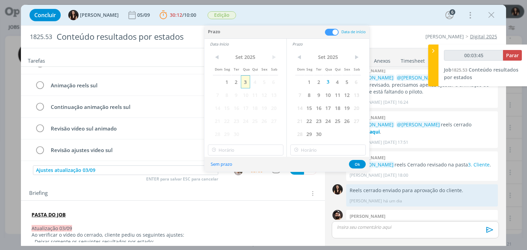
click at [246, 81] on span "3" at bounding box center [245, 81] width 9 height 13
type input "00:03:46"
type input "12:00"
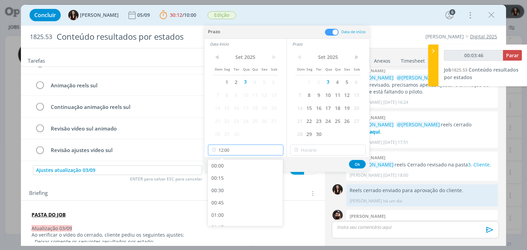
click at [245, 149] on input "12:00" at bounding box center [245, 150] width 75 height 11
type input "00:03:47"
click at [237, 169] on div "11:00" at bounding box center [246, 169] width 77 height 12
type input "11:00"
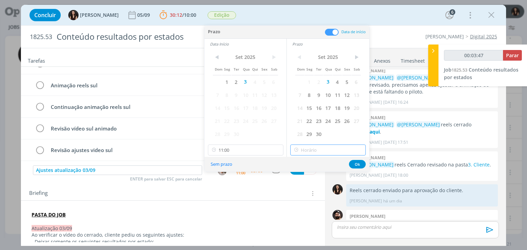
type input "12:00"
drag, startPoint x: 321, startPoint y: 146, endPoint x: 324, endPoint y: 156, distance: 11.1
click at [322, 146] on input "12:00" at bounding box center [327, 150] width 75 height 11
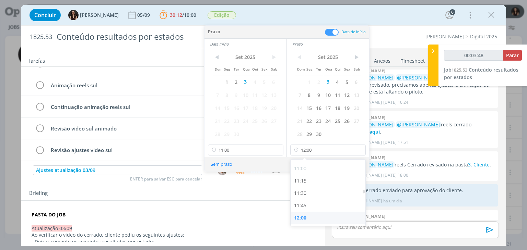
drag, startPoint x: 308, startPoint y: 215, endPoint x: 333, endPoint y: 181, distance: 42.2
click at [309, 214] on div "12:00" at bounding box center [329, 218] width 77 height 12
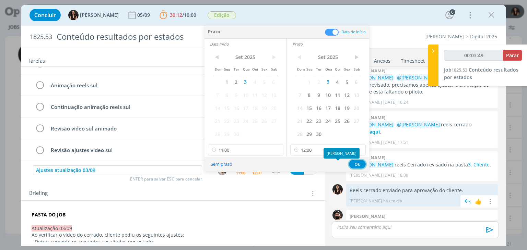
drag, startPoint x: 351, startPoint y: 163, endPoint x: 348, endPoint y: 166, distance: 4.9
click at [352, 163] on button "Ok" at bounding box center [357, 164] width 17 height 9
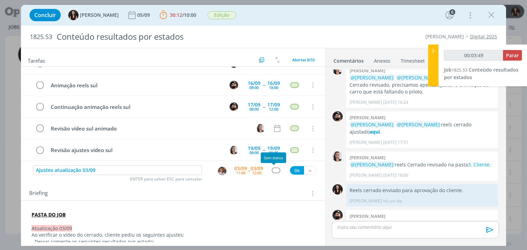
click at [274, 169] on div "dialog" at bounding box center [276, 171] width 9 height 6
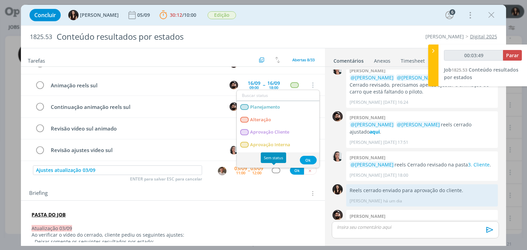
type input "00:03:50"
click at [259, 116] on link "Alteração" at bounding box center [278, 120] width 83 height 13
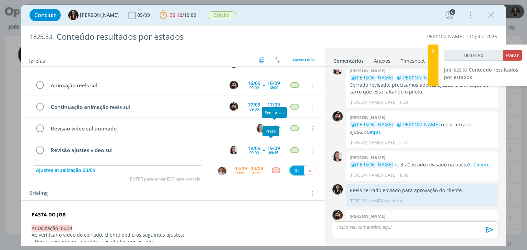
click at [295, 169] on button "Ok" at bounding box center [297, 170] width 14 height 9
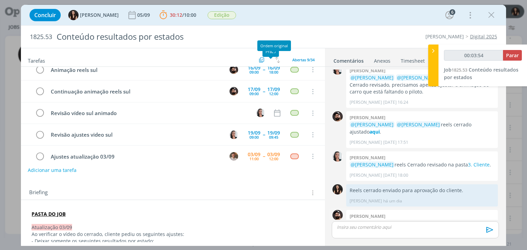
type input "00:03:55"
click at [373, 230] on p "dialog" at bounding box center [415, 227] width 156 height 6
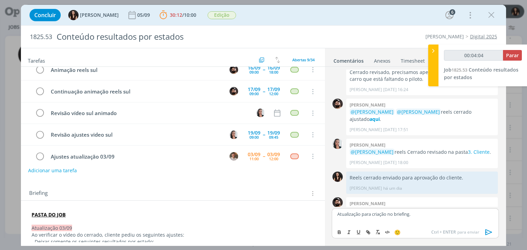
click at [488, 232] on icon "dialog" at bounding box center [489, 232] width 10 height 10
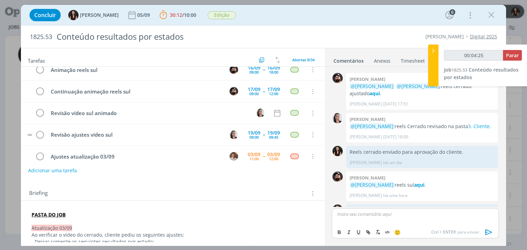
scroll to position [0, 0]
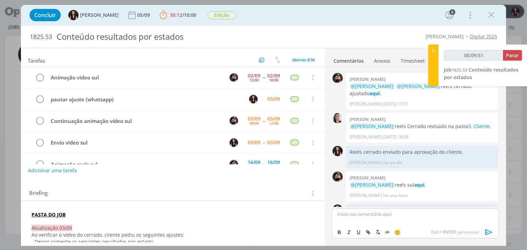
type input "00:09:52"
click at [517, 51] on button "Parar" at bounding box center [512, 55] width 19 height 11
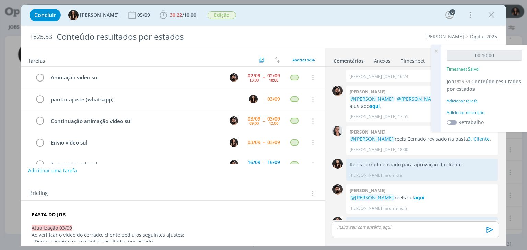
click at [471, 114] on div "Adicionar descrição" at bounding box center [484, 113] width 75 height 6
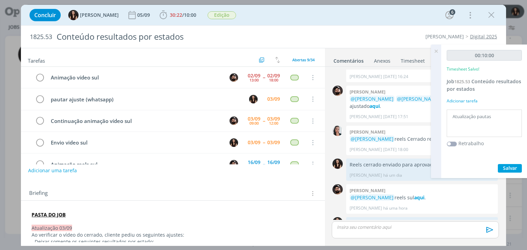
type textarea "Atualização pautas"
click at [506, 169] on span "Salvar" at bounding box center [510, 168] width 14 height 7
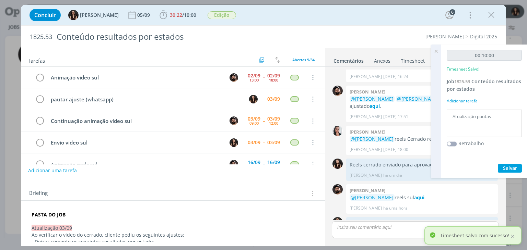
click at [436, 49] on icon at bounding box center [436, 51] width 12 height 13
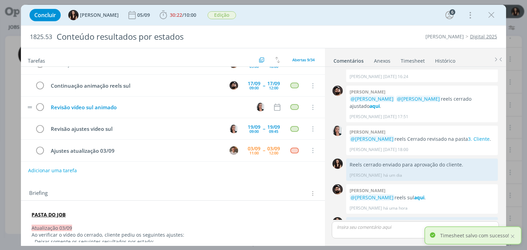
scroll to position [0, 0]
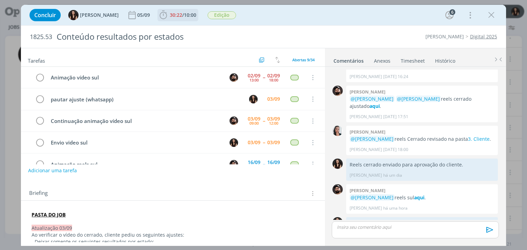
click at [184, 12] on span "10:00" at bounding box center [190, 15] width 12 height 7
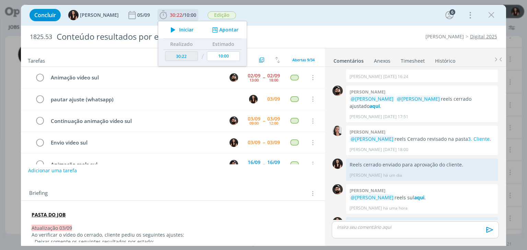
click at [181, 31] on span "Iniciar" at bounding box center [186, 29] width 14 height 5
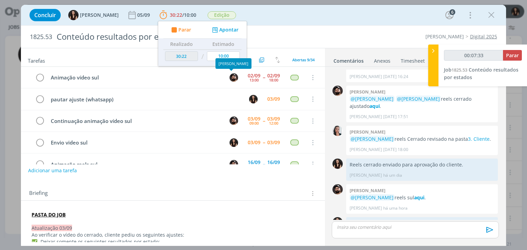
type input "00:07:34"
click at [513, 54] on span "Parar" at bounding box center [512, 55] width 13 height 7
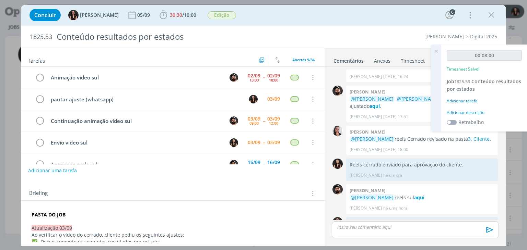
click at [456, 111] on div "Adicionar descrição" at bounding box center [484, 113] width 75 height 6
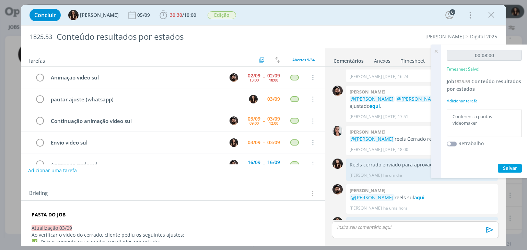
type textarea "Conferência pautas videomaker"
drag, startPoint x: 520, startPoint y: 168, endPoint x: 513, endPoint y: 156, distance: 14.3
click at [519, 168] on button "Salvar" at bounding box center [510, 168] width 24 height 9
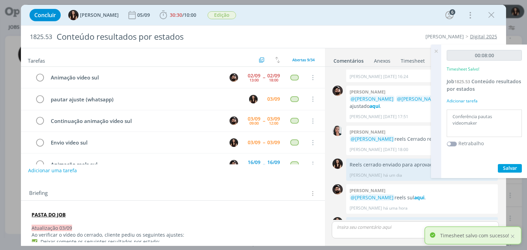
click at [438, 51] on icon at bounding box center [436, 51] width 12 height 13
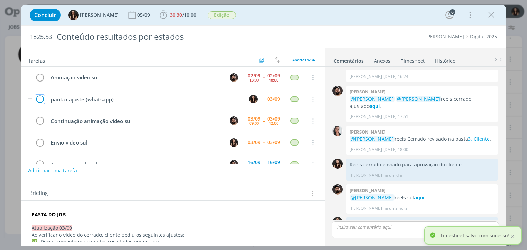
click at [40, 98] on icon "dialog" at bounding box center [40, 99] width 10 height 10
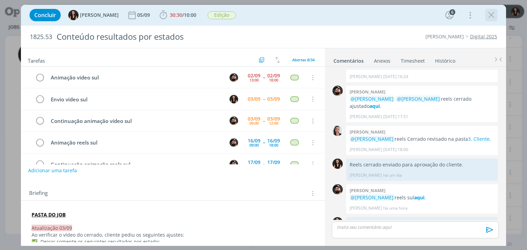
click at [487, 12] on icon "dialog" at bounding box center [491, 15] width 10 height 10
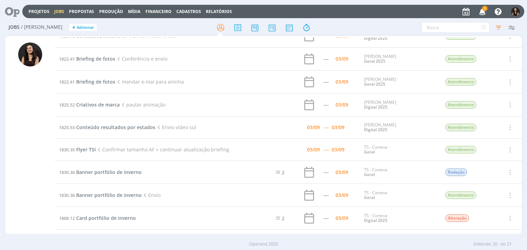
scroll to position [194, 0]
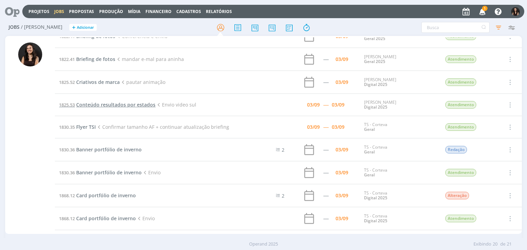
click at [122, 103] on span "Conteúdo resultados por estados" at bounding box center [115, 105] width 79 height 7
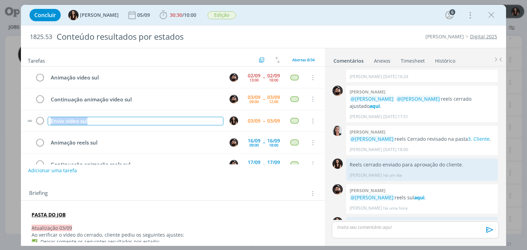
drag, startPoint x: 113, startPoint y: 120, endPoint x: 43, endPoint y: 113, distance: 70.3
click at [43, 113] on tr "Envio video sul 03/09 -- 03/09 Cancelar" at bounding box center [173, 121] width 304 height 22
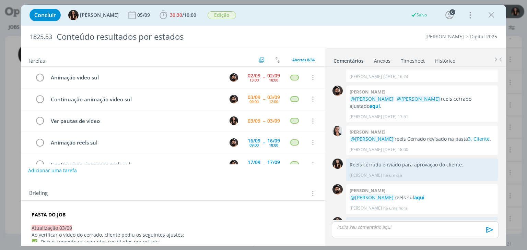
drag, startPoint x: 486, startPoint y: 17, endPoint x: 155, endPoint y: 64, distance: 333.7
click at [486, 17] on button "dialog" at bounding box center [491, 15] width 10 height 10
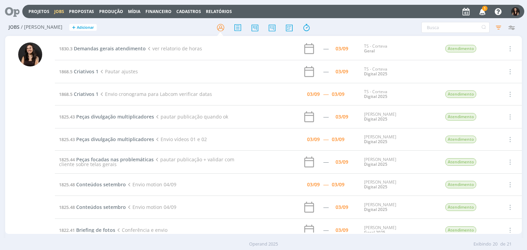
click at [483, 8] on span "1" at bounding box center [484, 8] width 5 height 5
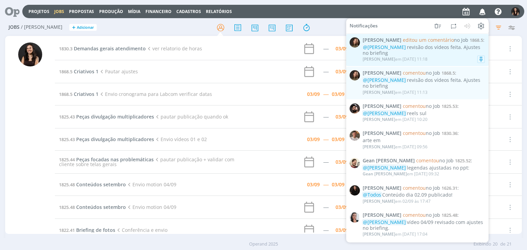
click at [430, 56] on div "Julia Abich em 03/09 às 11:18" at bounding box center [424, 59] width 122 height 7
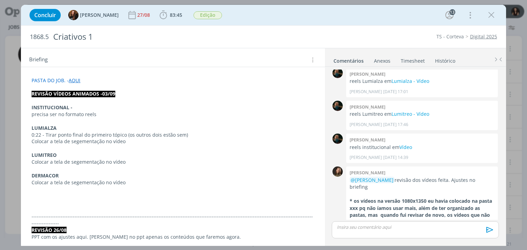
scroll to position [137, 0]
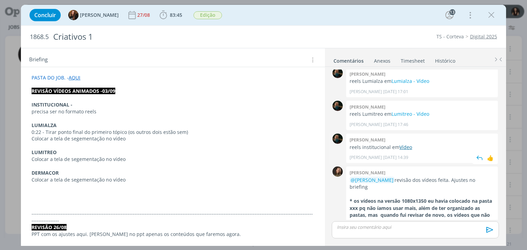
click at [403, 144] on link "Vídeo" at bounding box center [405, 147] width 13 height 7
click at [170, 15] on span "83:45" at bounding box center [176, 15] width 12 height 7
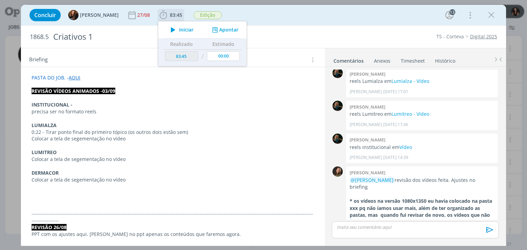
click at [167, 32] on icon "dialog" at bounding box center [173, 29] width 12 height 9
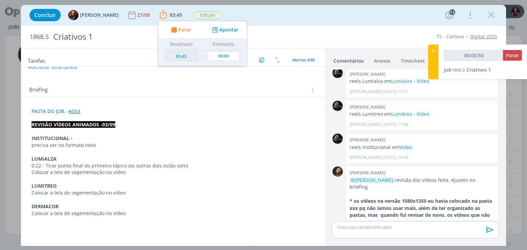
scroll to position [103, 0]
click at [216, 164] on p "0:22 - Tirar ponto final do primeiro tópico (os outros dois estão sem)" at bounding box center [173, 166] width 282 height 7
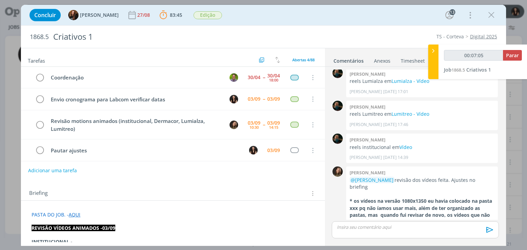
scroll to position [30, 0]
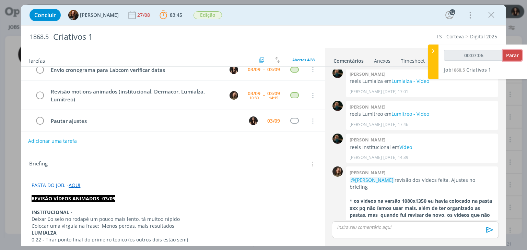
click at [516, 56] on span "Parar" at bounding box center [512, 55] width 13 height 7
click at [512, 52] on span "Parar" at bounding box center [512, 55] width 13 height 7
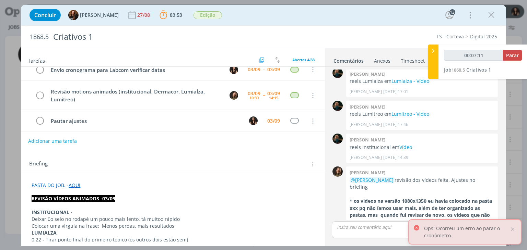
click at [516, 49] on div "00:07:11 Parar Job 1868.5 Criativos 1" at bounding box center [482, 62] width 89 height 35
type input "00:08:00"
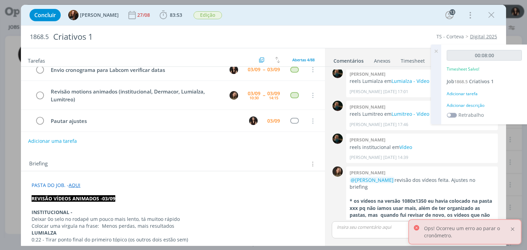
click at [515, 230] on div at bounding box center [512, 229] width 6 height 6
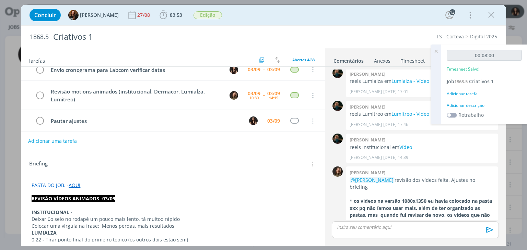
click at [455, 104] on div "Adicionar descrição" at bounding box center [484, 106] width 75 height 6
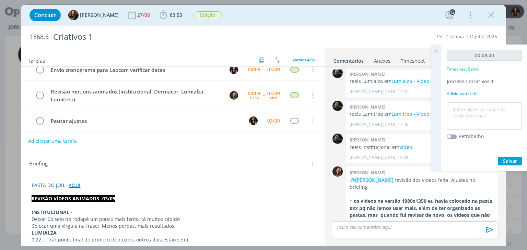
click at [460, 111] on textarea at bounding box center [484, 116] width 72 height 24
type textarea "Conferência ajustes com revisão"
click at [508, 156] on div "00:08:00 Timesheet Salvo! Job 1868.5 Criativos 1 Adicionar tarefa Conferência a…" at bounding box center [484, 108] width 86 height 127
click at [508, 158] on span "Salvar" at bounding box center [510, 161] width 14 height 7
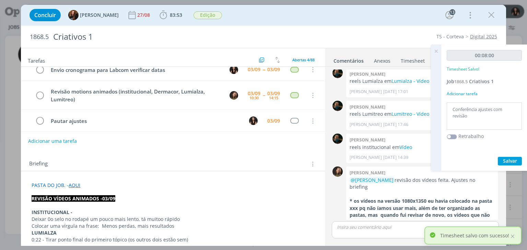
click at [436, 51] on icon at bounding box center [436, 51] width 12 height 13
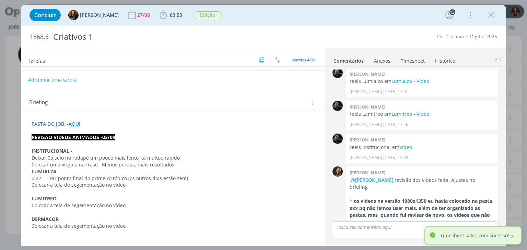
scroll to position [0, 0]
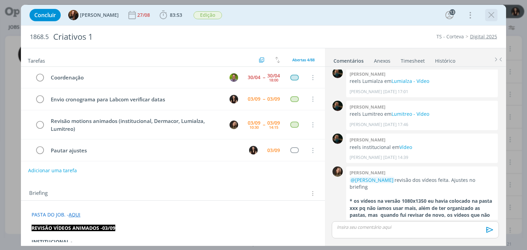
click at [495, 13] on icon "dialog" at bounding box center [491, 15] width 10 height 10
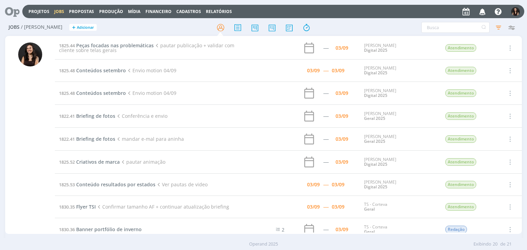
scroll to position [258, 0]
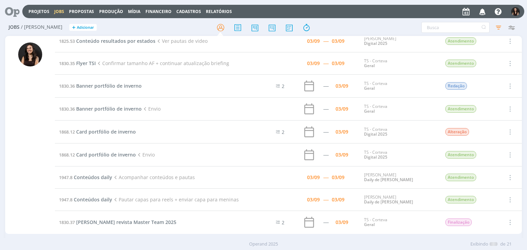
click at [97, 172] on td "1947.8 Conteúdos daily Acompanhar conteúdos e pautas" at bounding box center [152, 178] width 195 height 22
click at [97, 174] on span "Conteúdos daily" at bounding box center [93, 177] width 38 height 7
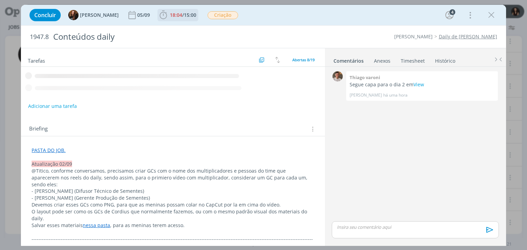
click at [184, 14] on span "15:00" at bounding box center [190, 15] width 12 height 7
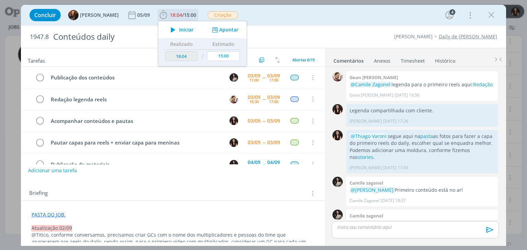
scroll to position [213, 0]
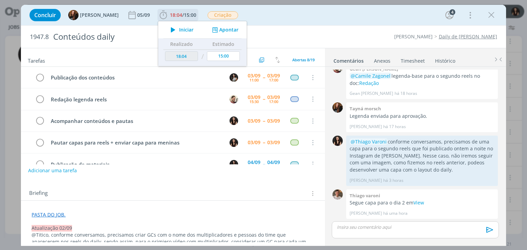
click at [179, 30] on span "Iniciar" at bounding box center [186, 29] width 14 height 5
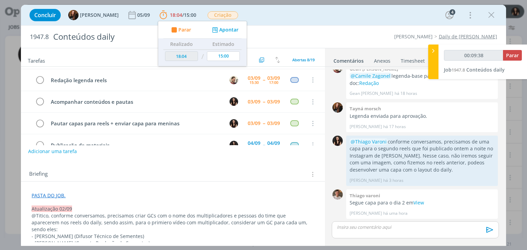
scroll to position [0, 0]
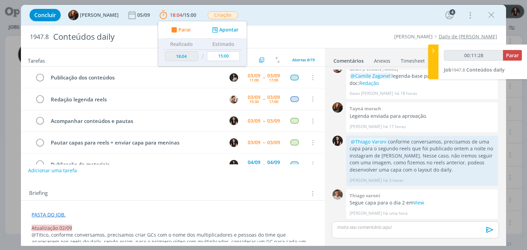
type input "00:11:29"
click at [510, 56] on span "Parar" at bounding box center [512, 55] width 13 height 7
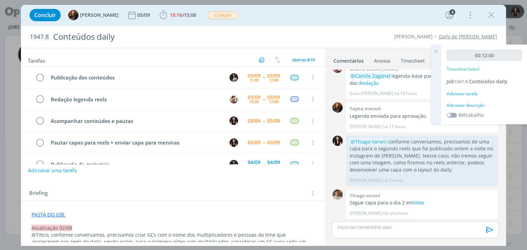
click at [473, 101] on div "00:12:00 Timesheet Salvo! Job 1947.8 Conteúdos daily Adicionar tarefa Adicionar…" at bounding box center [484, 85] width 86 height 80
click at [476, 105] on div "Adicionar descrição" at bounding box center [484, 106] width 75 height 6
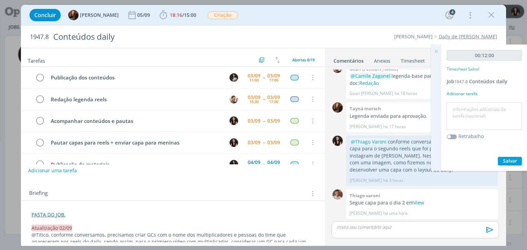
click at [480, 110] on textarea at bounding box center [484, 116] width 72 height 24
click at [477, 110] on textarea "Conferência vídeo para evento" at bounding box center [484, 116] width 72 height 24
type textarea "Conferência sobre vídeo para evento"
click at [511, 161] on span "Salvar" at bounding box center [510, 161] width 14 height 7
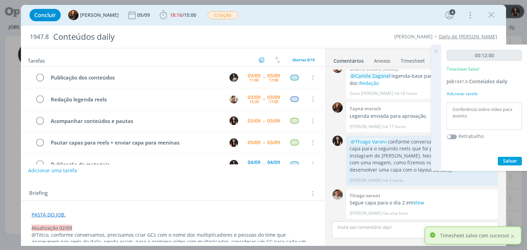
click at [435, 51] on icon at bounding box center [436, 51] width 12 height 13
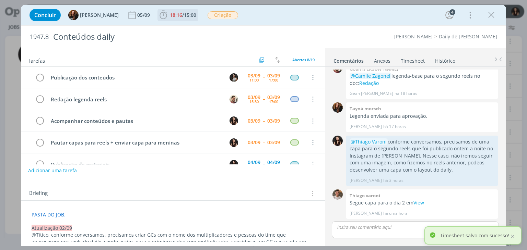
click at [182, 12] on span "/" at bounding box center [183, 15] width 2 height 7
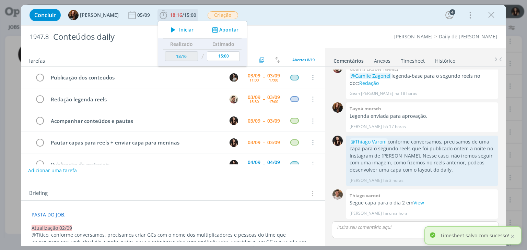
drag, startPoint x: 222, startPoint y: 26, endPoint x: 221, endPoint y: 33, distance: 6.7
click at [222, 26] on div "Iniciar Apontar" at bounding box center [202, 29] width 89 height 17
click at [221, 33] on button "Apontar" at bounding box center [224, 29] width 28 height 7
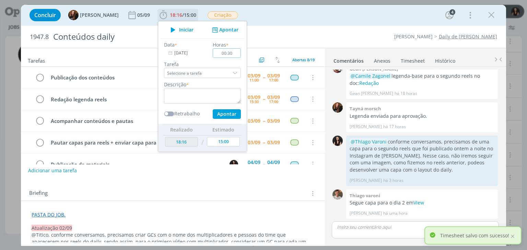
type input "00:30"
click at [220, 98] on textarea "dialog" at bounding box center [202, 96] width 77 height 16
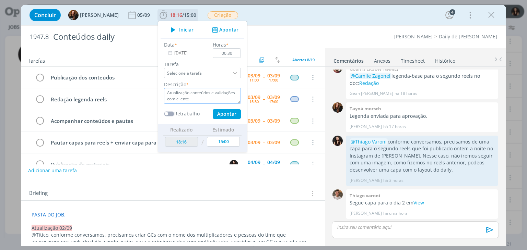
type textarea "Atualização conteúdos e validações com cliente"
click at [231, 110] on button "Apontar" at bounding box center [227, 114] width 28 height 10
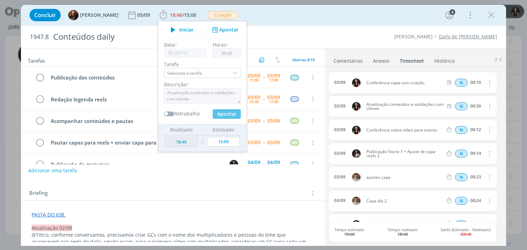
click at [368, 18] on div "Concluir Tayná Morsch 05/09 18:46 / 15:00 Iniciar Apontar Data * 03/09/2025 Hor…" at bounding box center [263, 15] width 474 height 16
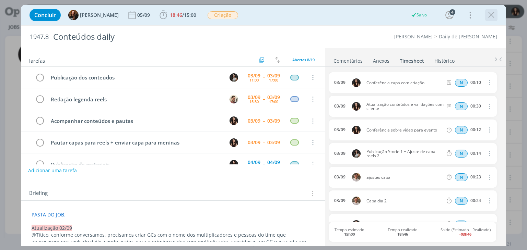
click at [493, 13] on icon "dialog" at bounding box center [491, 15] width 10 height 10
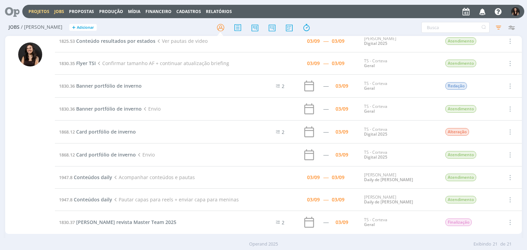
click at [31, 10] on link "Projetos" at bounding box center [38, 12] width 21 height 6
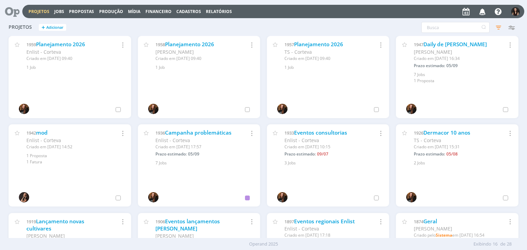
click at [443, 40] on div "1947 Daily de Cordius Cordius - Corteva Criado em 24/07 às 16:34 Prazo estimado…" at bounding box center [457, 60] width 122 height 48
click at [443, 42] on link "Daily de Cordius" at bounding box center [454, 44] width 63 height 7
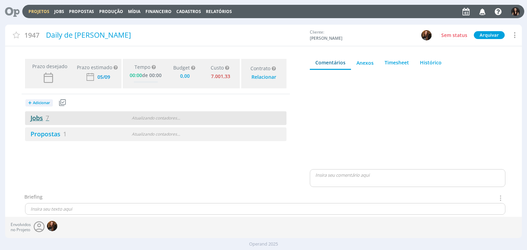
type input "0,00"
click at [43, 116] on link "Jobs 7" at bounding box center [37, 118] width 24 height 8
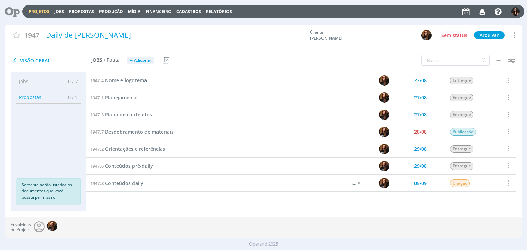
click at [145, 132] on span "Desdobramento de materiais" at bounding box center [139, 132] width 69 height 7
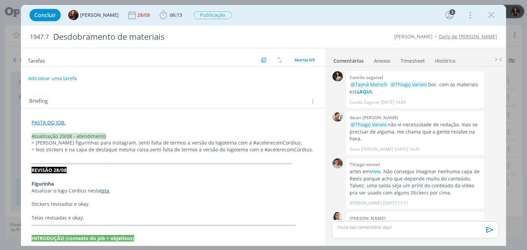
scroll to position [312, 0]
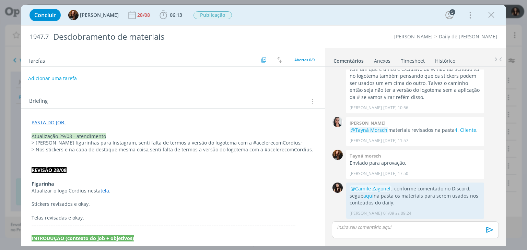
click at [195, 82] on div "Adicionar uma tarefa" at bounding box center [173, 78] width 304 height 12
drag, startPoint x: 160, startPoint y: 13, endPoint x: 161, endPoint y: 17, distance: 4.5
click at [161, 13] on icon "dialog" at bounding box center [163, 15] width 10 height 10
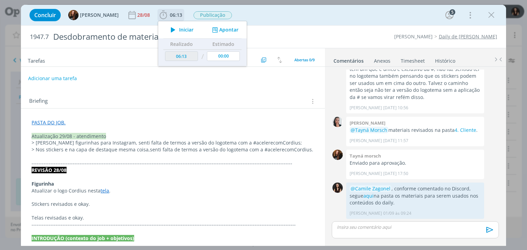
click at [167, 30] on icon "dialog" at bounding box center [173, 29] width 12 height 9
click at [48, 128] on p "dialog" at bounding box center [173, 129] width 282 height 7
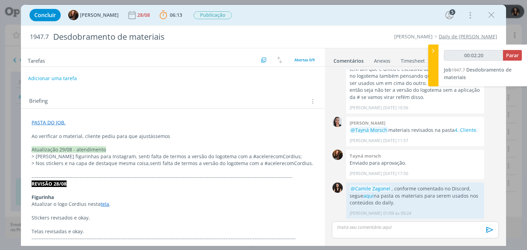
drag, startPoint x: 176, startPoint y: 130, endPoint x: 178, endPoint y: 135, distance: 5.8
click at [176, 130] on p "dialog" at bounding box center [173, 129] width 282 height 7
click at [180, 136] on p "Ao verificar o material, cliente pediu para que ajustássemos" at bounding box center [173, 136] width 282 height 7
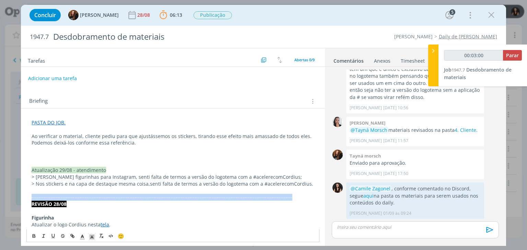
drag, startPoint x: 268, startPoint y: 198, endPoint x: 29, endPoint y: 198, distance: 238.8
copy span "-------------------------------------------------------------------------------…"
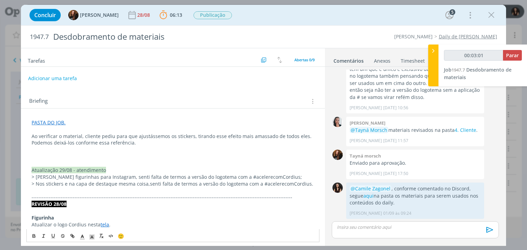
click at [67, 155] on p "dialog" at bounding box center [173, 156] width 282 height 7
click at [268, 145] on p "Podemos deixá-los conforme essa referência." at bounding box center [173, 143] width 282 height 7
type input "00:03:05"
click at [54, 77] on button "Adicionar uma tarefa" at bounding box center [52, 78] width 49 height 12
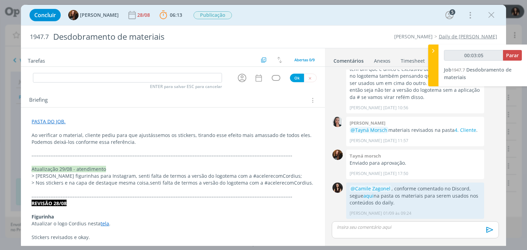
click at [57, 80] on input "dialog" at bounding box center [127, 78] width 189 height 10
type input "A"
type input "00:03:06"
type input "Ajus"
type input "00:03:07"
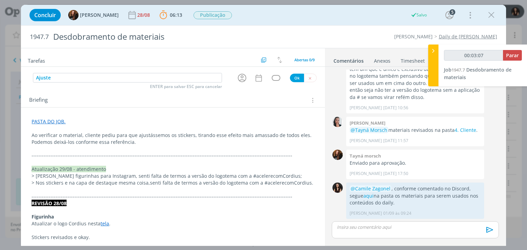
type input "Ajuste s"
type input "00:03:08"
type input "Ajuste stick"
type input "00:03:09"
type input "Ajuste stickers"
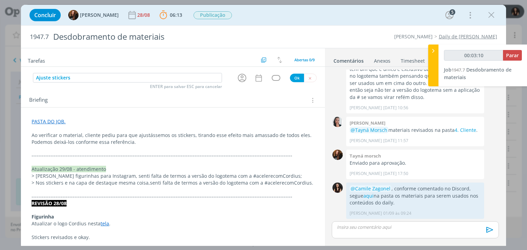
type input "00:03:11"
type input "Ajuste stickers (at"
type input "00:03:12"
type input "Ajuste stickers (atualizaçã"
type input "00:03:13"
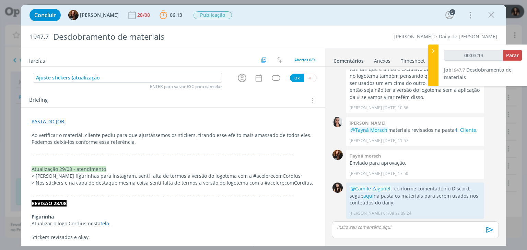
type input "Ajuste stickers (atualização"
type input "00:03:14"
type input "Ajuste stickers (atualização 0"
type input "00:03:15"
type input "Ajuste stickers (atualização 03/09"
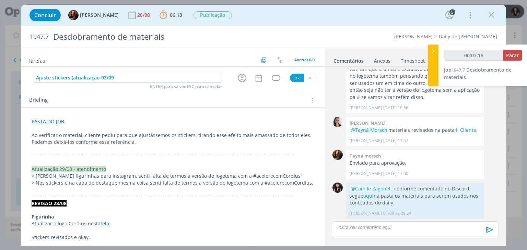
type input "00:03:16"
type input "Ajuste stickers (atualização 03/09)"
type input "00:03:17"
click at [238, 80] on icon "dialog" at bounding box center [242, 78] width 9 height 9
type input "Ajuste stickers (atualização 03/09)"
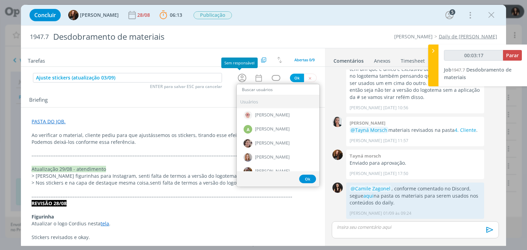
type input "00:03:18"
type input "mu"
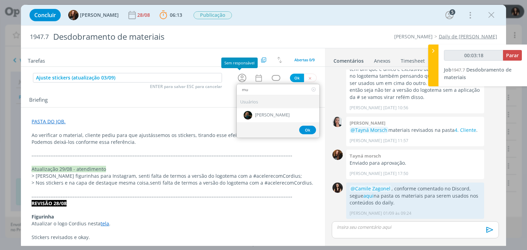
type input "00:03:19"
type input "mu"
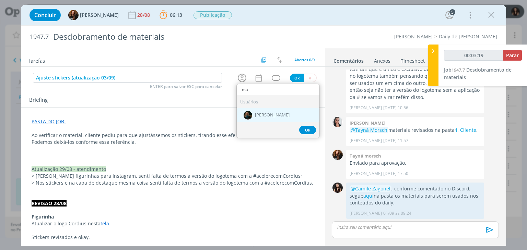
click at [250, 110] on div "[PERSON_NAME]" at bounding box center [278, 115] width 83 height 14
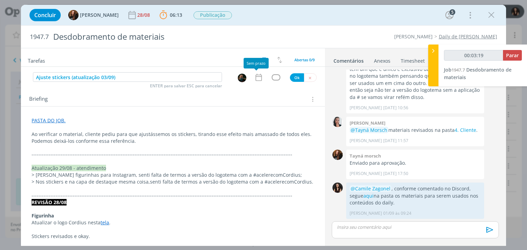
click at [256, 74] on icon "dialog" at bounding box center [258, 77] width 9 height 9
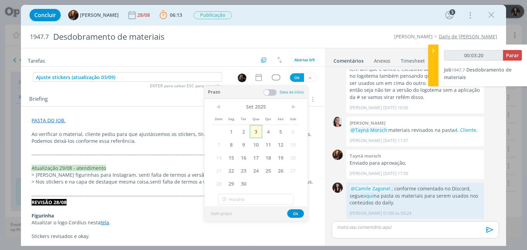
click at [256, 128] on span "3" at bounding box center [256, 131] width 12 height 13
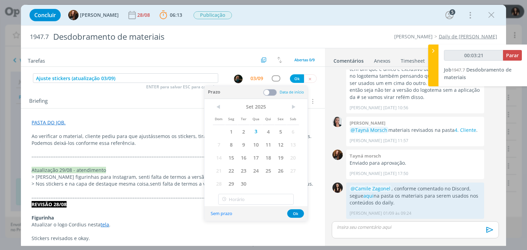
click at [272, 92] on span at bounding box center [270, 92] width 14 height 7
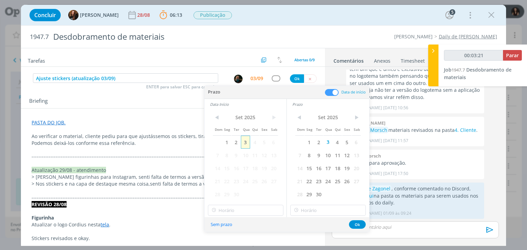
click at [246, 146] on span "3" at bounding box center [245, 142] width 9 height 13
type input "00:03:22"
type input "12:00"
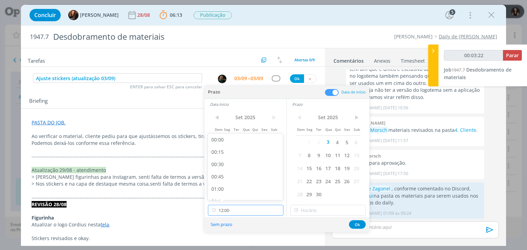
click at [242, 208] on input "12:00" at bounding box center [245, 210] width 75 height 11
type input "00:04:32"
drag, startPoint x: 222, startPoint y: 192, endPoint x: 246, endPoint y: 199, distance: 24.8
click at [224, 194] on div "13:30" at bounding box center [246, 197] width 77 height 12
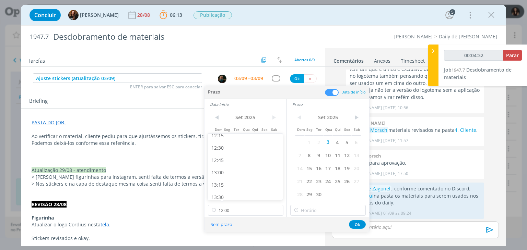
type input "13:30"
drag, startPoint x: 317, startPoint y: 214, endPoint x: 314, endPoint y: 199, distance: 14.8
click at [318, 213] on input "13:30" at bounding box center [327, 210] width 75 height 11
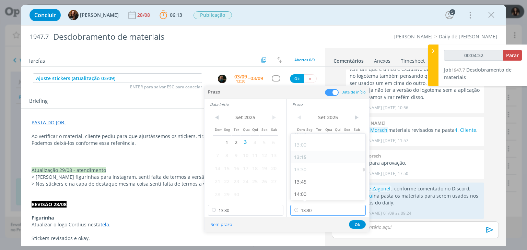
type input "00:04:33"
drag, startPoint x: 303, startPoint y: 183, endPoint x: 306, endPoint y: 186, distance: 4.2
click at [303, 184] on div "14:00" at bounding box center [329, 182] width 77 height 12
type input "14:00"
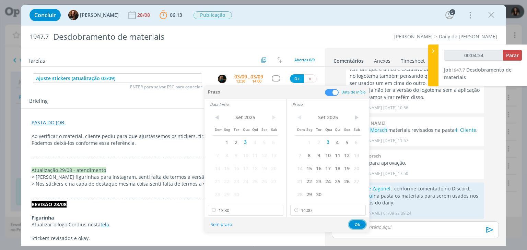
click at [354, 224] on button "Ok" at bounding box center [357, 225] width 17 height 9
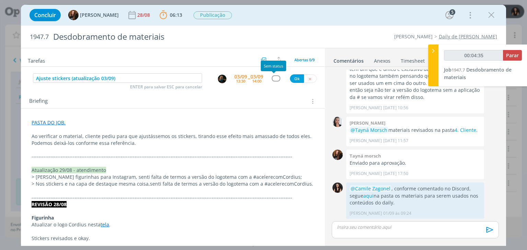
click at [276, 80] on div "dialog" at bounding box center [276, 78] width 9 height 6
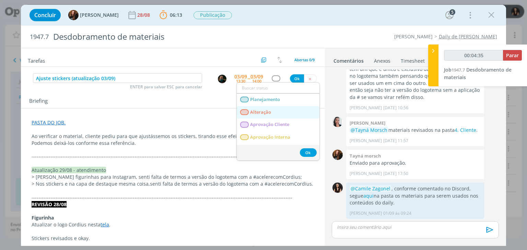
click at [270, 111] on span "Alteração" at bounding box center [260, 112] width 21 height 5
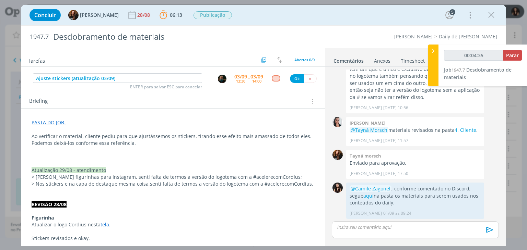
type input "00:04:36"
click at [292, 75] on button "Ok" at bounding box center [297, 78] width 14 height 9
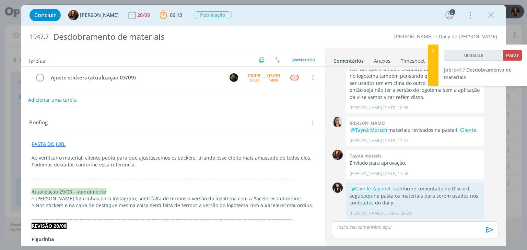
click at [42, 143] on link "PASTA DO JOB." at bounding box center [49, 144] width 34 height 7
click at [141, 149] on p "dialog" at bounding box center [173, 151] width 282 height 7
click at [115, 164] on p "Podemos deixá-los conforme essa referência." at bounding box center [173, 165] width 282 height 7
click at [115, 163] on p "Podemos deixá-los conforme essa referência." at bounding box center [173, 165] width 282 height 7
type input "00:05:23"
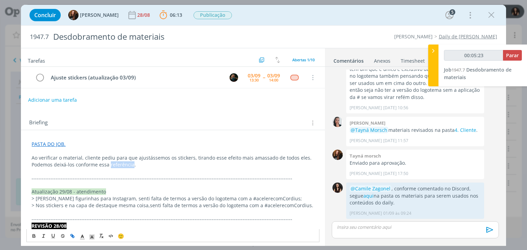
click at [72, 238] on icon "dialog" at bounding box center [72, 236] width 5 height 5
type input "referência"
type input "00:05:24"
paste input "https://sobeae.sharepoint.com/:i:/s/SOBEAE/ESNOHjtJqcVKnV8RKBAzHc8BuBIwv6FFFs7l…"
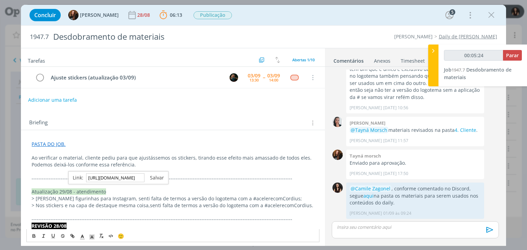
type input "https://sobeae.sharepoint.com/:i:/s/SOBEAE/ESNOHjtJqcVKnV8RKBAzHc8BuBIwv6FFFs7l…"
click at [155, 177] on link "dialog" at bounding box center [154, 178] width 20 height 7
drag, startPoint x: 148, startPoint y: 169, endPoint x: 128, endPoint y: 163, distance: 20.8
click at [143, 168] on p "dialog" at bounding box center [173, 171] width 282 height 7
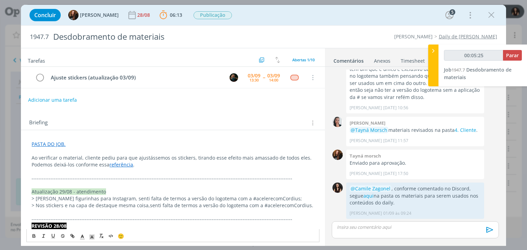
click at [118, 165] on link "referência" at bounding box center [121, 165] width 24 height 7
click at [122, 176] on link "https://sobeae.sharepoint.com/:i:/s/SOBEAE/ESNOHjtJqcVKnV8RKBAzHc8BuBIwv6FFFs7l…" at bounding box center [100, 178] width 52 height 9
click at [99, 119] on div "Briefing Briefings Predefinidos Versões do Briefing Ver Briefing do Projeto" at bounding box center [173, 123] width 289 height 9
click at [57, 96] on button "Adicionar uma tarefa" at bounding box center [52, 100] width 49 height 12
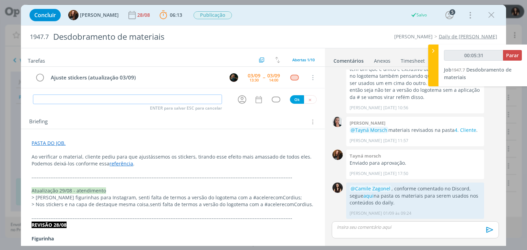
type input "00:05:32"
type input "Envio"
type input "00:05:33"
type input "Envio para mn"
type input "00:05:34"
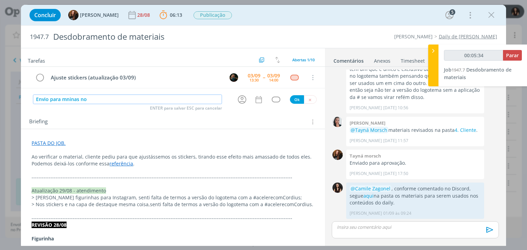
type input "Envio para mninas no"
type input "00:05:35"
type input "Envio para mninas no gru"
type input "00:05:36"
type input "Envio para mninas no grupo"
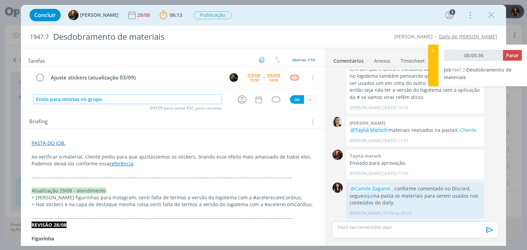
type input "00:05:37"
click at [66, 101] on input "Envio para mninas no grupo" at bounding box center [127, 100] width 189 height 10
type input "Envio para meninas no grupo"
type input "00:05:39"
click at [238, 101] on icon "dialog" at bounding box center [242, 99] width 11 height 11
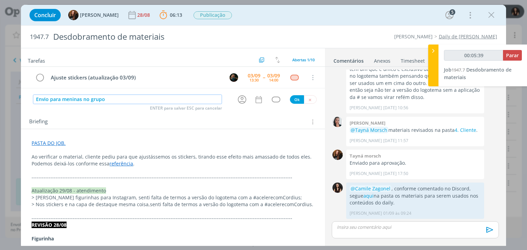
type input "Envio para meninas no grupo"
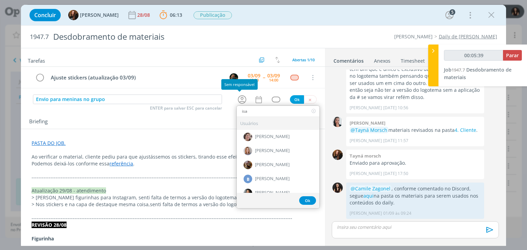
type input "isab"
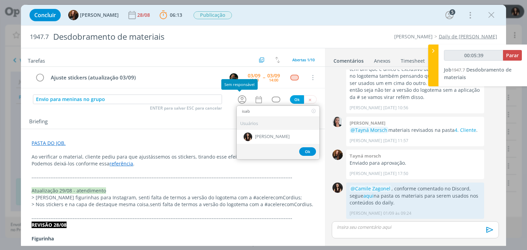
type input "00:05:40"
type input "isab"
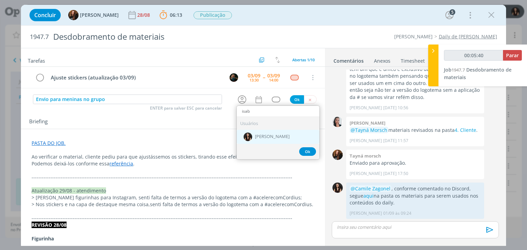
click at [260, 138] on span "[PERSON_NAME]" at bounding box center [272, 136] width 35 height 5
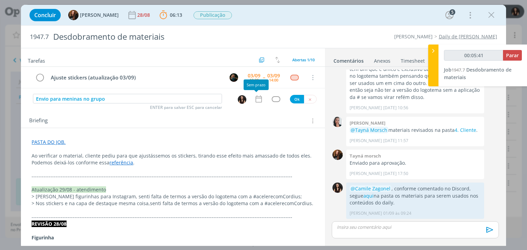
click at [254, 98] on icon "dialog" at bounding box center [258, 99] width 9 height 9
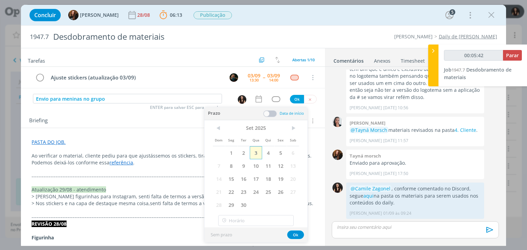
click at [258, 156] on span "3" at bounding box center [256, 152] width 12 height 13
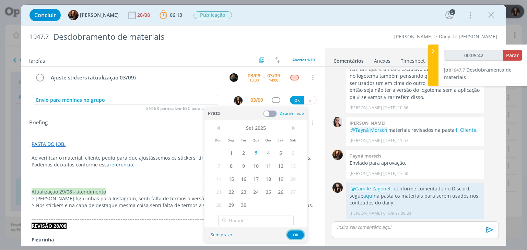
drag, startPoint x: 301, startPoint y: 233, endPoint x: 289, endPoint y: 166, distance: 67.9
click at [301, 233] on button "Ok" at bounding box center [295, 235] width 17 height 9
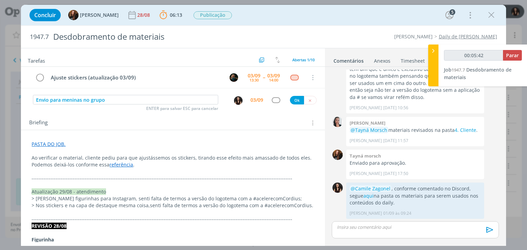
type input "00:05:43"
click at [272, 101] on div "dialog" at bounding box center [276, 100] width 9 height 6
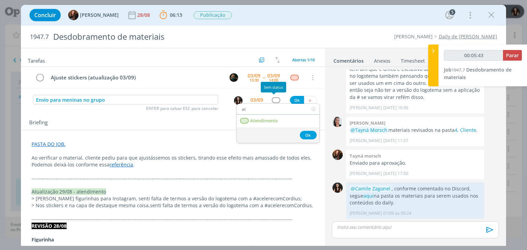
type input "ate"
type input "00:05:44"
type input "ate"
click at [272, 120] on span "Atendimento" at bounding box center [264, 120] width 28 height 5
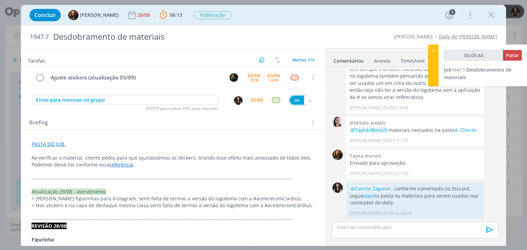
click at [296, 100] on button "Ok" at bounding box center [297, 100] width 14 height 9
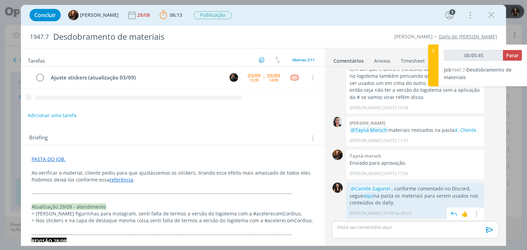
type input "00:05:46"
click at [390, 227] on p "dialog" at bounding box center [415, 227] width 156 height 6
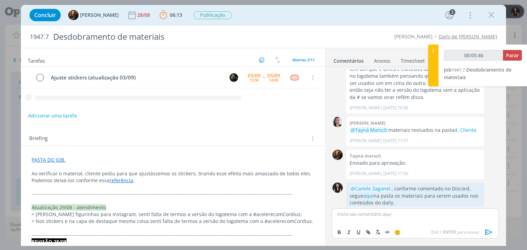
scroll to position [325, 0]
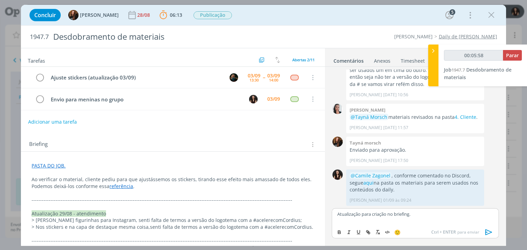
click at [490, 231] on icon "dialog" at bounding box center [489, 232] width 10 height 10
type input "00:05:59"
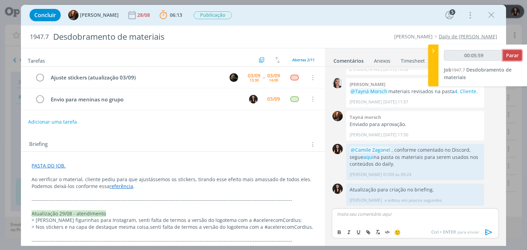
click at [513, 58] on span "Parar" at bounding box center [512, 55] width 13 height 7
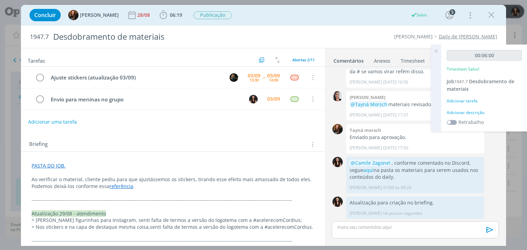
click at [453, 109] on div "00:06:00 Timesheet Salvo! Job 1947.7 Desdobramento de materiais Adicionar taref…" at bounding box center [484, 88] width 86 height 87
click at [455, 115] on div "Adicionar descrição" at bounding box center [484, 113] width 75 height 6
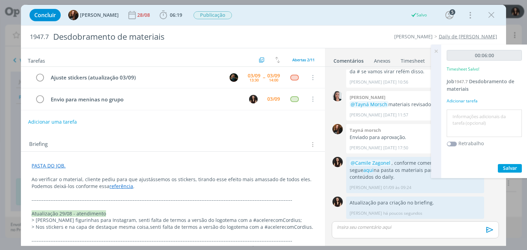
click at [456, 115] on textarea at bounding box center [484, 123] width 72 height 24
type textarea "Atualização briefing e pautas"
click at [508, 165] on span "Salvar" at bounding box center [510, 168] width 14 height 7
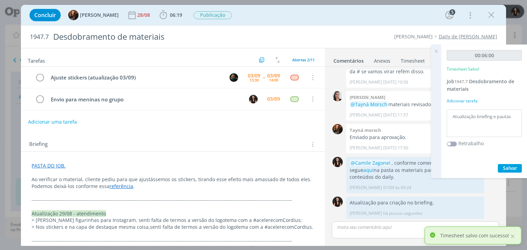
click at [435, 50] on icon at bounding box center [436, 51] width 12 height 13
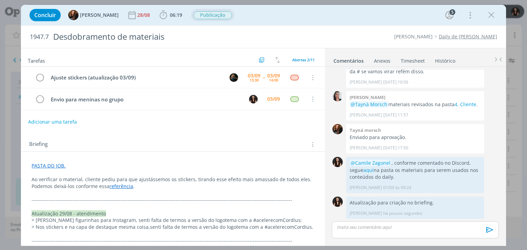
click at [209, 18] on span "Publicação" at bounding box center [212, 15] width 38 height 8
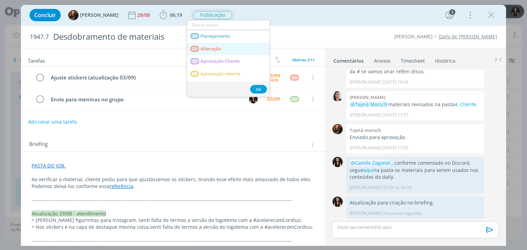
click at [210, 52] on link "Alteração" at bounding box center [228, 49] width 83 height 13
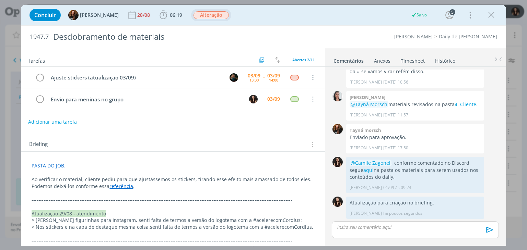
drag, startPoint x: 490, startPoint y: 13, endPoint x: 384, endPoint y: 70, distance: 120.4
click at [490, 13] on icon "dialog" at bounding box center [491, 15] width 10 height 10
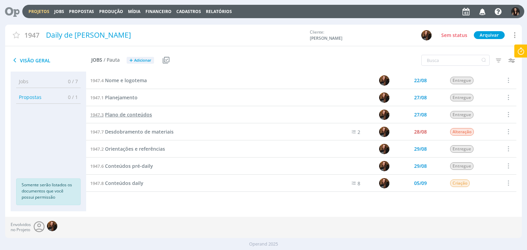
click at [132, 117] on span "Plano de conteúdos" at bounding box center [128, 114] width 47 height 7
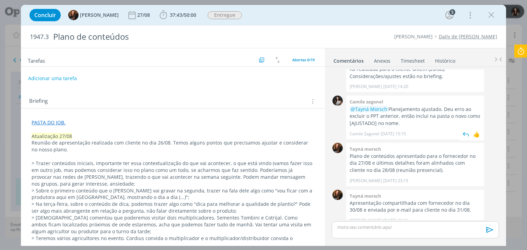
scroll to position [568, 0]
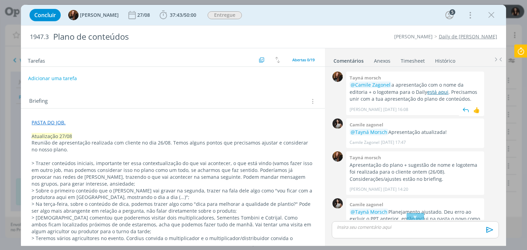
click at [427, 89] on link "está aqui" at bounding box center [437, 92] width 21 height 7
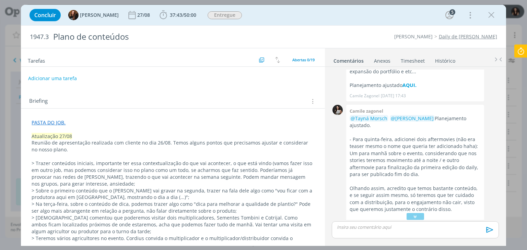
scroll to position [363, 0]
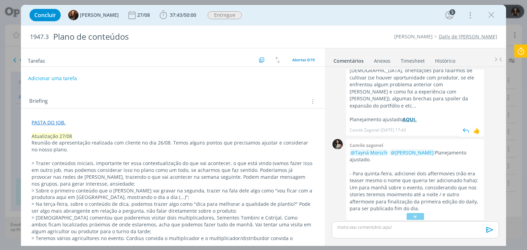
click at [408, 116] on strong "AQUI." at bounding box center [409, 119] width 14 height 7
click at [487, 18] on icon "dialog" at bounding box center [491, 15] width 10 height 10
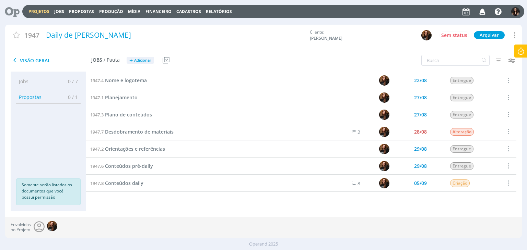
click at [520, 54] on icon at bounding box center [521, 51] width 12 height 13
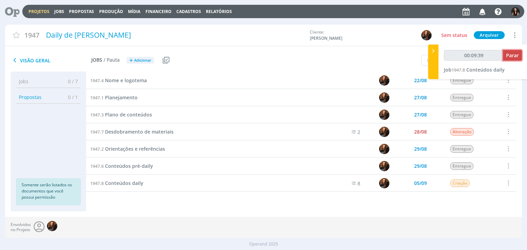
click at [511, 58] on span "Parar" at bounding box center [512, 55] width 13 height 7
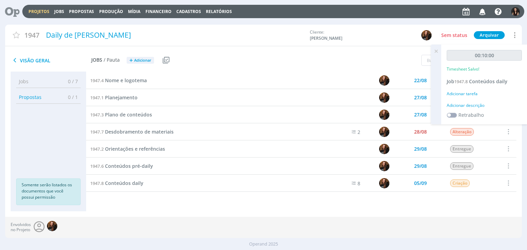
click at [471, 105] on div "Adicionar descrição" at bounding box center [484, 106] width 75 height 6
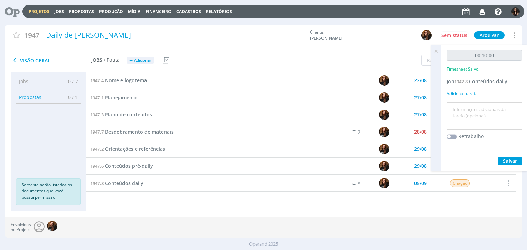
click at [474, 111] on textarea at bounding box center [484, 116] width 72 height 24
type textarea "Alinhamento com Tay sobre próximo conteúdo"
click at [501, 157] on button "Salvar" at bounding box center [510, 161] width 24 height 9
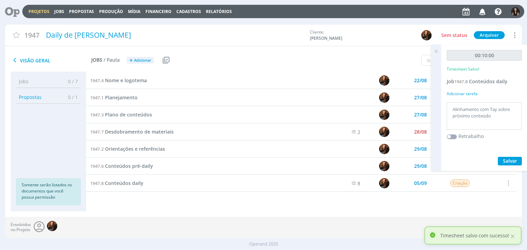
click at [438, 52] on icon at bounding box center [436, 51] width 12 height 13
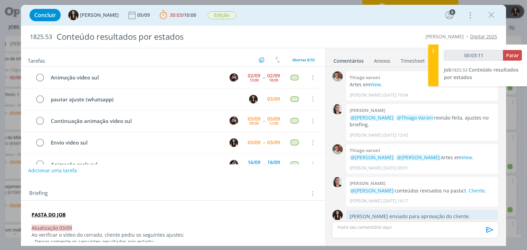
scroll to position [600, 0]
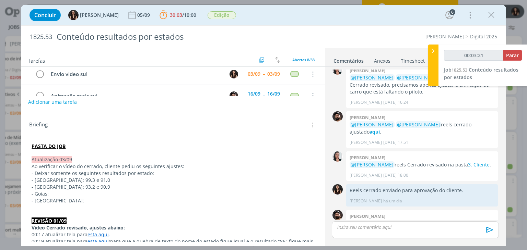
click at [102, 195] on p "- Goias:" at bounding box center [173, 194] width 282 height 7
type input "00:03:22"
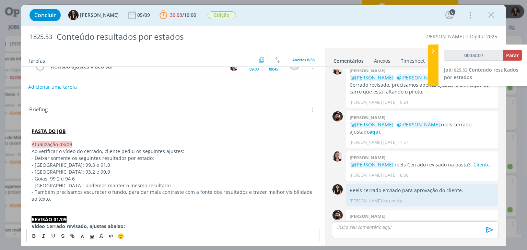
scroll to position [103, 0]
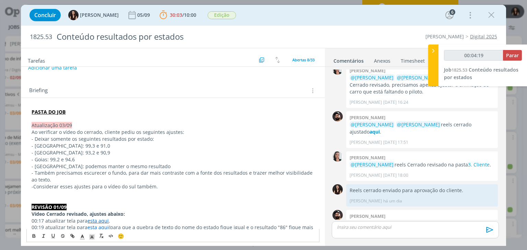
drag, startPoint x: 147, startPoint y: 180, endPoint x: 143, endPoint y: 181, distance: 3.9
click at [143, 181] on p "- Também precisamos escurecer o fundo, para dar mais contraste com a fonte dos …" at bounding box center [173, 177] width 282 height 14
click at [184, 134] on p "Ao verificar o vídeo do cerrado, cliente pediu os seguintes ajustes:" at bounding box center [173, 132] width 282 height 7
click at [158, 194] on p "dialog" at bounding box center [173, 193] width 282 height 7
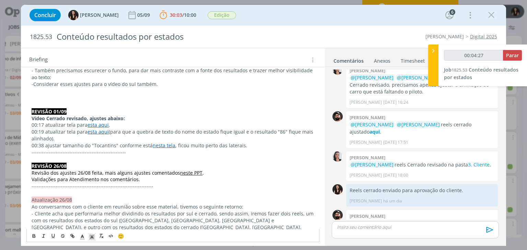
scroll to position [206, 0]
drag, startPoint x: 142, startPoint y: 187, endPoint x: 23, endPoint y: 186, distance: 119.4
copy p "-----------------------------------------------------------------------"
click at [49, 95] on p "dialog" at bounding box center [173, 97] width 282 height 7
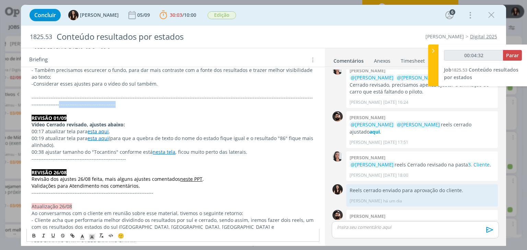
drag, startPoint x: 89, startPoint y: 103, endPoint x: 26, endPoint y: 106, distance: 62.8
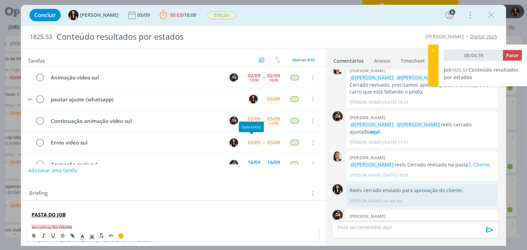
scroll to position [0, 0]
click at [508, 58] on span "Parar" at bounding box center [512, 55] width 13 height 7
type input "00:09:00"
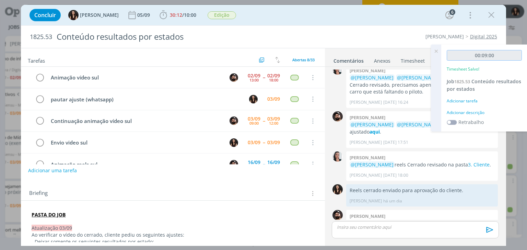
click at [512, 59] on input "00:09:00" at bounding box center [484, 55] width 75 height 11
click at [481, 110] on div "Adicionar descrição" at bounding box center [484, 113] width 75 height 6
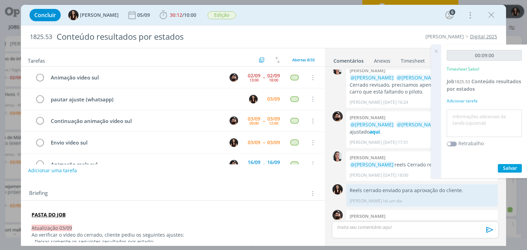
click at [483, 116] on textarea at bounding box center [484, 123] width 72 height 24
type textarea "Conferência com videomaker e atualização briefing"
click at [512, 173] on div "00:09:00 Timesheet Salvo! Job 1825.53 Conteúdo resultados por estados Adicionar…" at bounding box center [484, 112] width 86 height 134
click at [513, 169] on span "Salvar" at bounding box center [510, 168] width 14 height 7
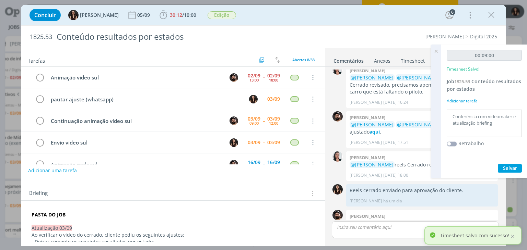
click at [434, 49] on icon at bounding box center [436, 51] width 12 height 13
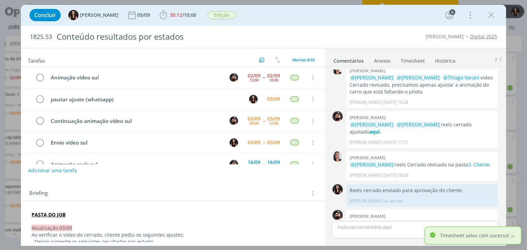
click at [393, 24] on div "Concluir [PERSON_NAME] 05/09 30:12 / 10:00 Iniciar Apontar Data * [DATE] Horas …" at bounding box center [263, 15] width 485 height 21
click at [512, 236] on div at bounding box center [512, 237] width 6 height 6
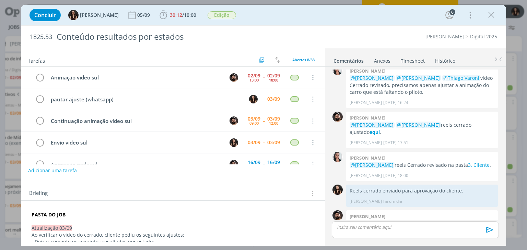
drag, startPoint x: 493, startPoint y: 15, endPoint x: 419, endPoint y: 11, distance: 74.3
click at [493, 15] on icon "dialog" at bounding box center [491, 15] width 10 height 10
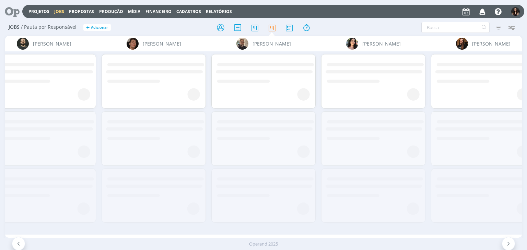
scroll to position [0, 3551]
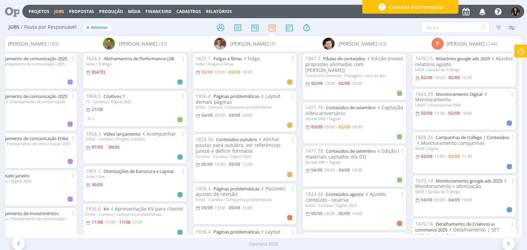
click at [483, 15] on icon "button" at bounding box center [483, 11] width 12 height 12
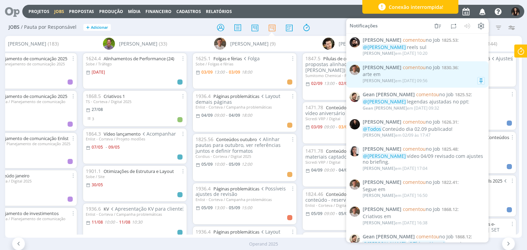
click at [432, 82] on div "[PERSON_NAME] em [DATE] 09:56" at bounding box center [424, 81] width 122 height 7
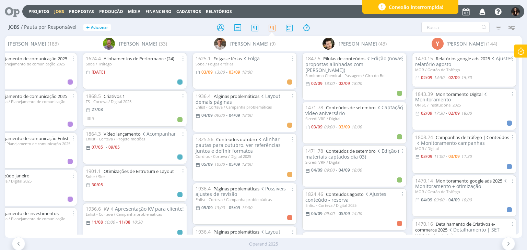
click at [483, 13] on icon "button" at bounding box center [483, 11] width 12 height 12
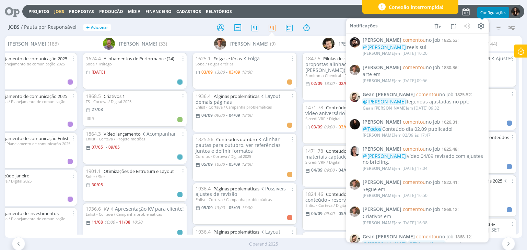
click at [482, 12] on span "Configurações" at bounding box center [493, 12] width 26 height 5
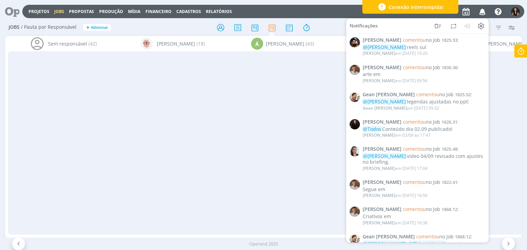
scroll to position [0, 3551]
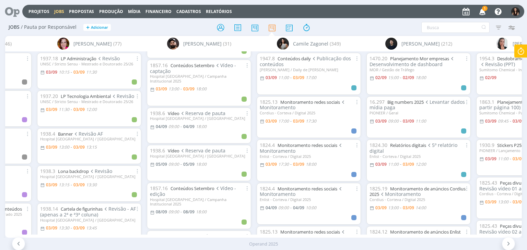
scroll to position [137, 0]
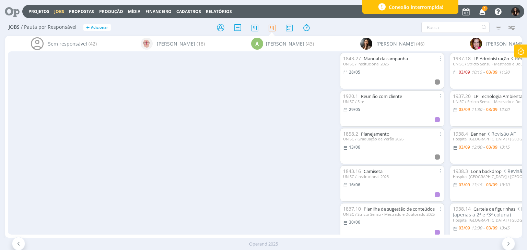
scroll to position [137, 0]
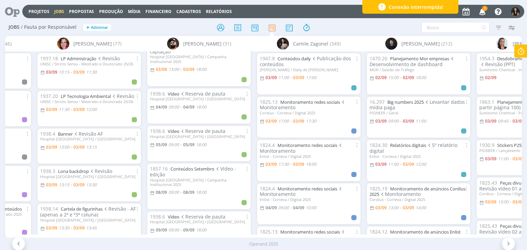
click at [483, 11] on icon "button" at bounding box center [483, 11] width 12 height 12
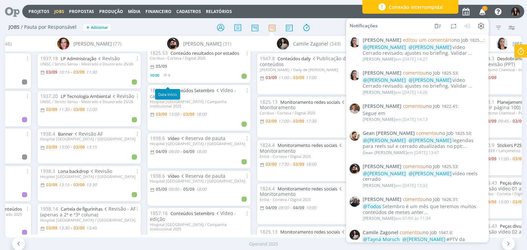
scroll to position [0, 0]
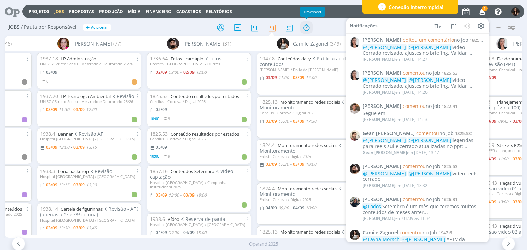
click at [306, 29] on icon at bounding box center [306, 27] width 12 height 13
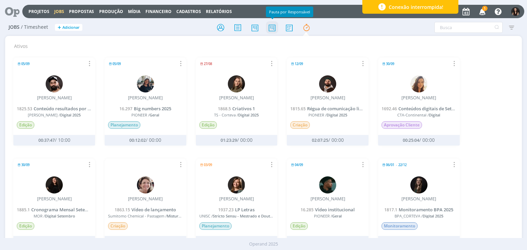
click at [272, 28] on icon at bounding box center [272, 27] width 12 height 13
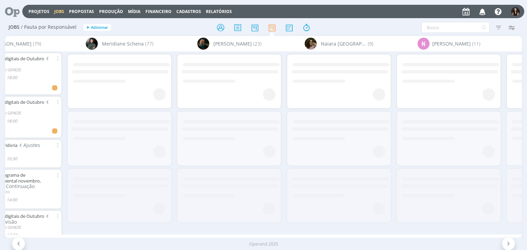
scroll to position [0, 2617]
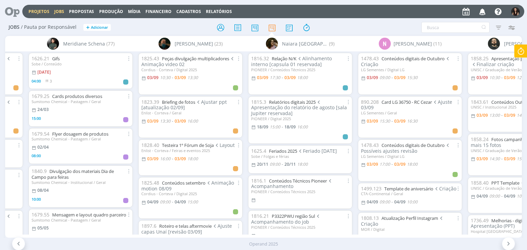
click at [34, 11] on link "Projetos" at bounding box center [38, 12] width 21 height 6
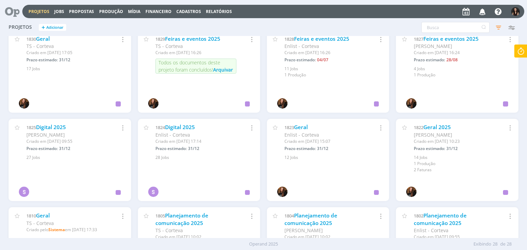
scroll to position [361, 0]
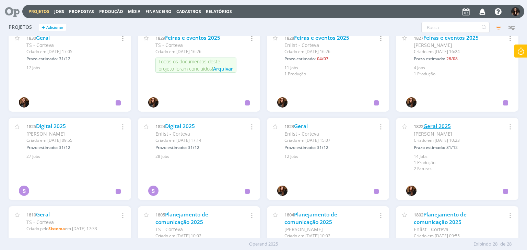
drag, startPoint x: 445, startPoint y: 125, endPoint x: 439, endPoint y: 126, distance: 5.2
click at [445, 125] on link "Geral 2025" at bounding box center [436, 126] width 27 height 7
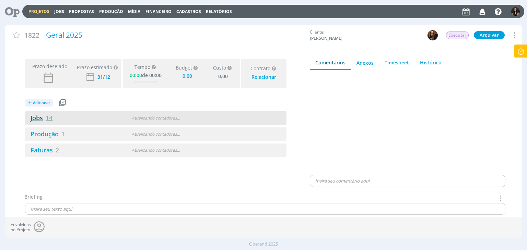
type input "0,00"
click at [45, 118] on link "Jobs 14" at bounding box center [38, 118] width 27 height 8
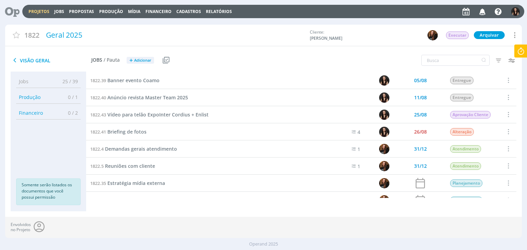
scroll to position [114, 0]
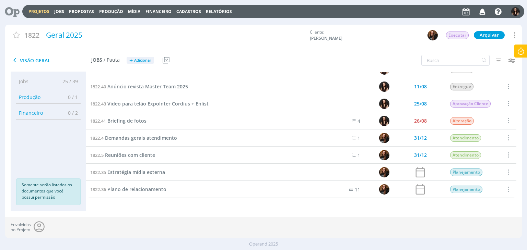
click at [158, 105] on span "Vídeo para telão ExpoInter Cordius + Enlist" at bounding box center [157, 104] width 101 height 7
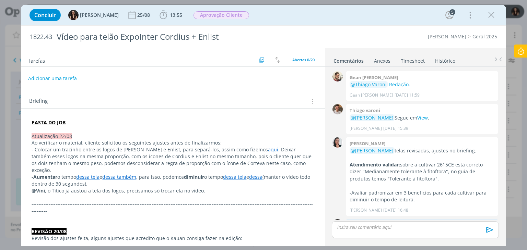
scroll to position [467, 0]
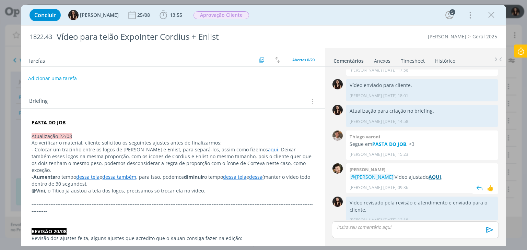
click at [428, 174] on strong "AQUI" at bounding box center [434, 177] width 13 height 7
click at [472, 14] on icon "dialog" at bounding box center [470, 15] width 10 height 11
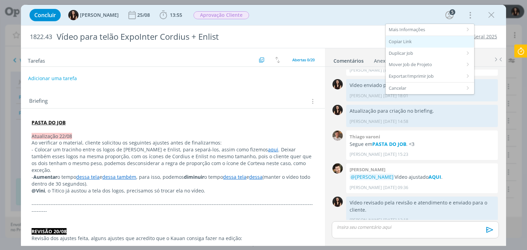
click at [410, 42] on div "Copiar Link" at bounding box center [430, 42] width 89 height 12
click at [406, 40] on div "Copiar Link" at bounding box center [430, 42] width 89 height 12
click at [277, 19] on div "Concluir [PERSON_NAME] [DATE] 13:55 Iniciar Apontar Data * [DATE] Horas * 00:00…" at bounding box center [263, 15] width 474 height 16
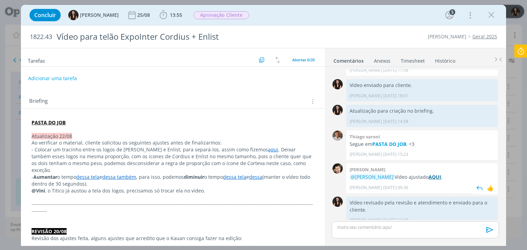
click at [428, 174] on strong "AQUI" at bounding box center [434, 177] width 13 height 7
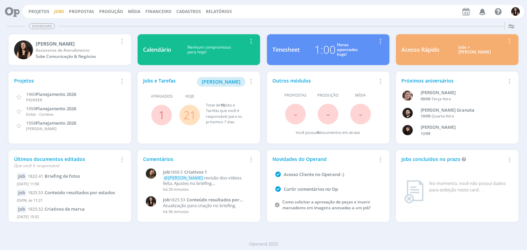
click at [57, 10] on link "Jobs" at bounding box center [59, 12] width 10 height 6
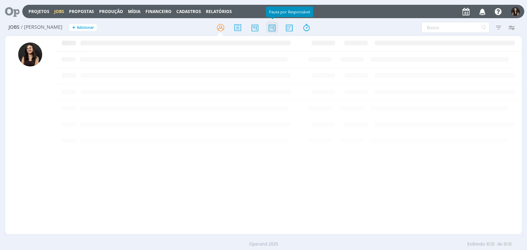
click at [270, 28] on icon at bounding box center [272, 27] width 12 height 13
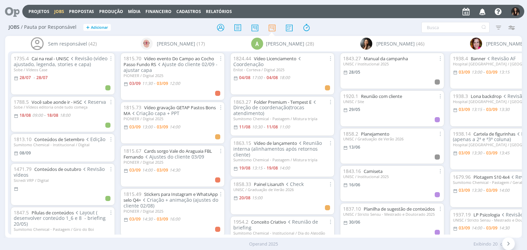
click at [50, 238] on div "Projetos Jobs Propostas Produção [GEOGRAPHIC_DATA] Financeiro Cadastros Relatór…" at bounding box center [263, 125] width 527 height 250
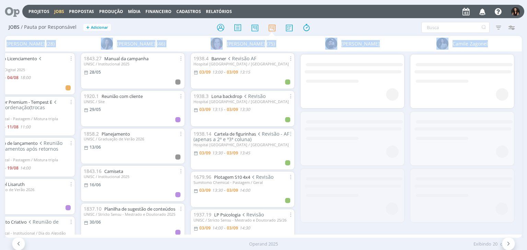
scroll to position [0, 287]
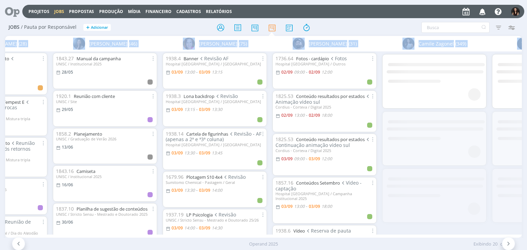
click at [262, 47] on div "Bruna Bueno (75)" at bounding box center [215, 43] width 110 height 15
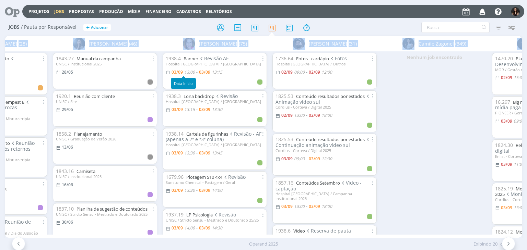
click at [162, 44] on div "Bruna Bueno (75)" at bounding box center [215, 43] width 110 height 15
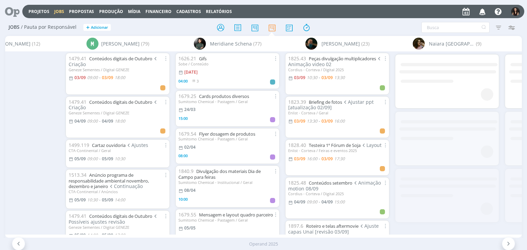
scroll to position [0, 2619]
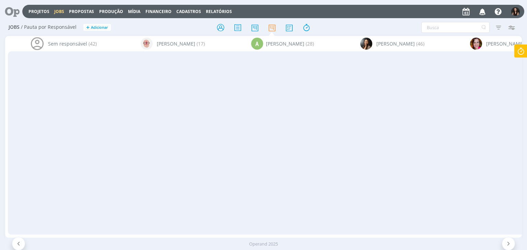
scroll to position [0, 2619]
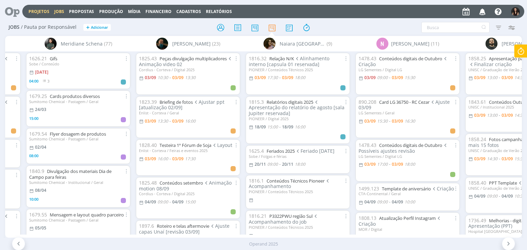
click at [38, 13] on link "Projetos" at bounding box center [38, 12] width 21 height 6
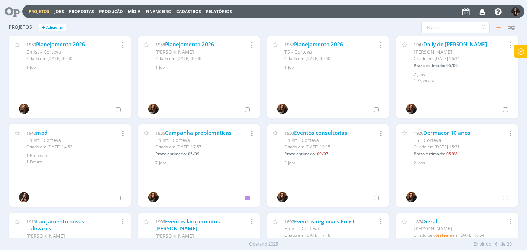
click at [448, 42] on link "Daily de [PERSON_NAME]" at bounding box center [454, 44] width 63 height 7
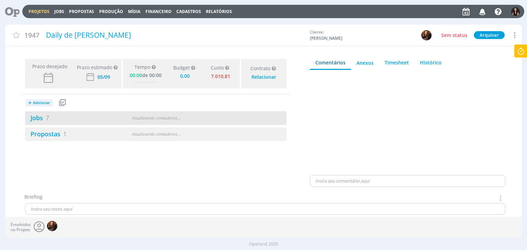
type input "0,00"
click at [45, 114] on link "Jobs 7" at bounding box center [37, 118] width 24 height 8
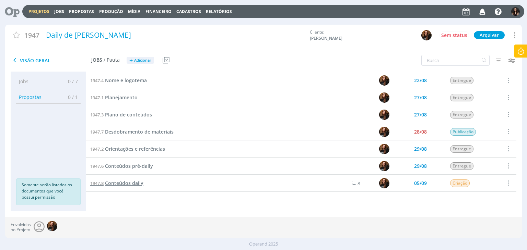
click at [127, 183] on span "Conteúdos daily" at bounding box center [124, 183] width 38 height 7
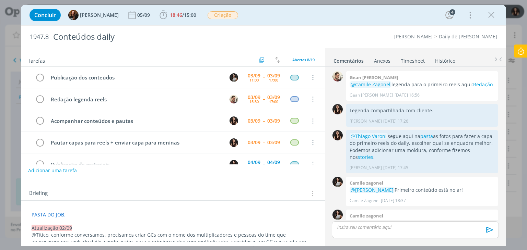
scroll to position [213, 0]
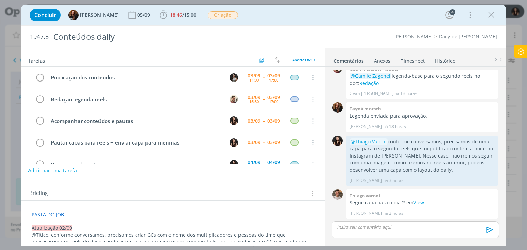
click at [42, 214] on link "PASTA DO JOB." at bounding box center [49, 215] width 34 height 7
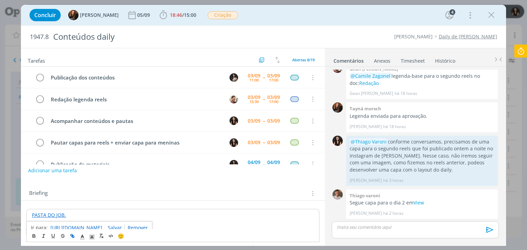
click at [56, 227] on link "https://sobeae.sharepoint.com/:f:/s/SOBEAE/Euz5sox_CA9BqBnrHqq-BugBDNqsomNAClRd…" at bounding box center [76, 228] width 52 height 9
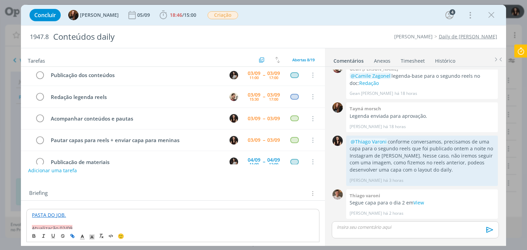
scroll to position [0, 0]
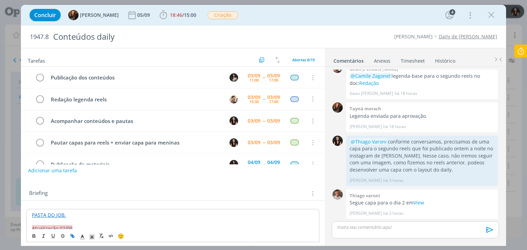
click at [41, 213] on link "PASTA DO JOB." at bounding box center [49, 215] width 34 height 7
click at [52, 227] on link "https://sobeae.sharepoint.com/:f:/s/SOBEAE/Euz5sox_CA9BqBnrHqq-BugBDNqsomNAClRd…" at bounding box center [76, 228] width 52 height 9
click at [170, 14] on span "18:46" at bounding box center [176, 15] width 12 height 7
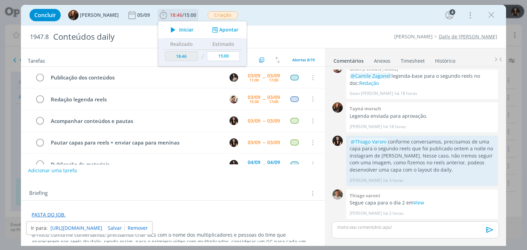
click at [171, 32] on icon "dialog" at bounding box center [173, 29] width 12 height 9
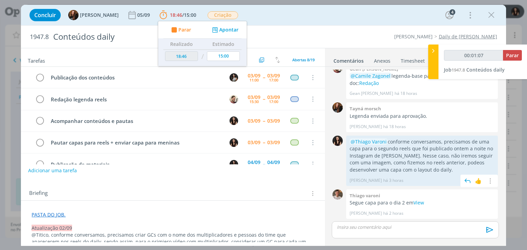
scroll to position [179, 0]
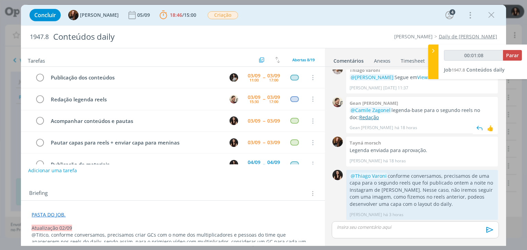
click at [363, 118] on link "Redação" at bounding box center [369, 117] width 20 height 7
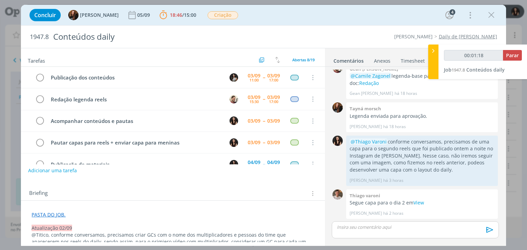
scroll to position [210, 0]
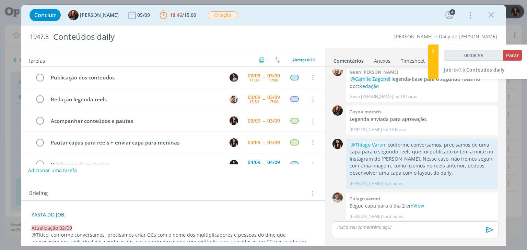
type input "00:08:56"
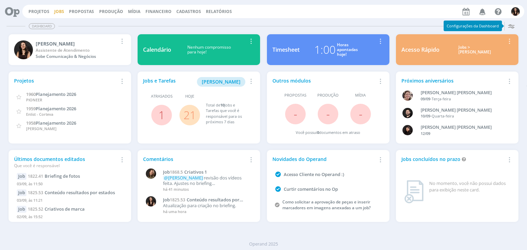
click at [57, 11] on link "Jobs" at bounding box center [59, 12] width 10 height 6
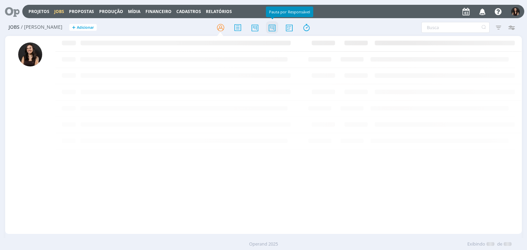
click at [270, 28] on icon at bounding box center [272, 27] width 12 height 13
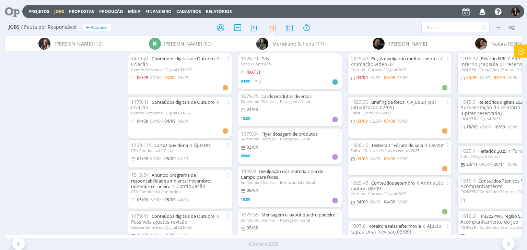
scroll to position [0, 2561]
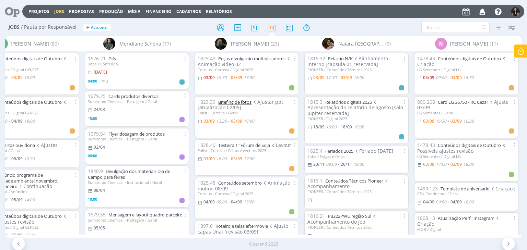
click at [238, 103] on link "Briefing de fotos" at bounding box center [234, 102] width 33 height 6
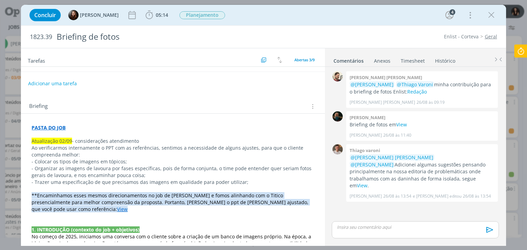
scroll to position [69, 0]
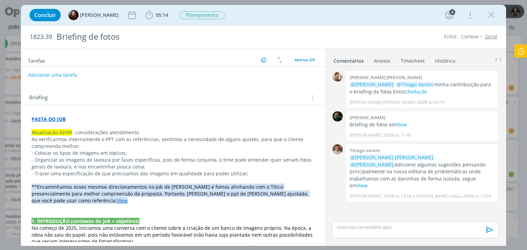
click at [128, 198] on link "View" at bounding box center [122, 201] width 11 height 7
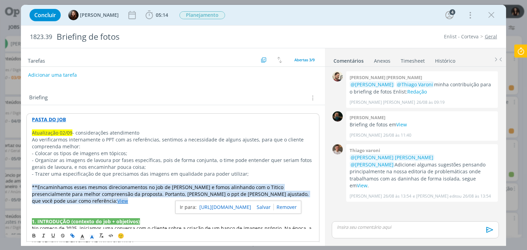
click at [251, 208] on link "[URL][DOMAIN_NAME]" at bounding box center [225, 207] width 52 height 9
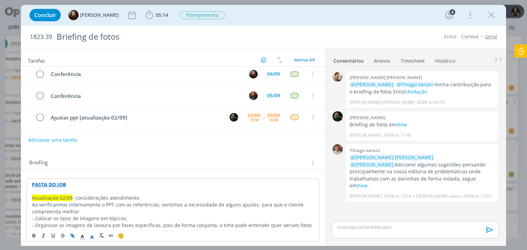
scroll to position [0, 0]
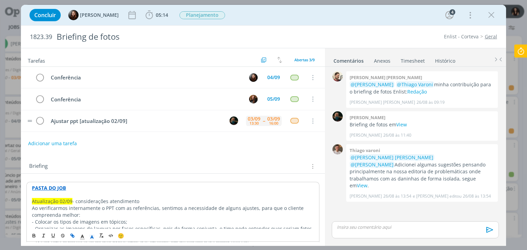
click at [252, 117] on div "03/09" at bounding box center [254, 119] width 13 height 5
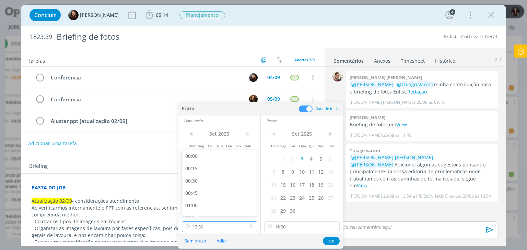
click at [209, 225] on input "13:30" at bounding box center [219, 227] width 75 height 11
click at [199, 198] on div "14:00" at bounding box center [220, 199] width 77 height 12
type input "14:00"
click at [327, 238] on button "Ok" at bounding box center [331, 241] width 17 height 9
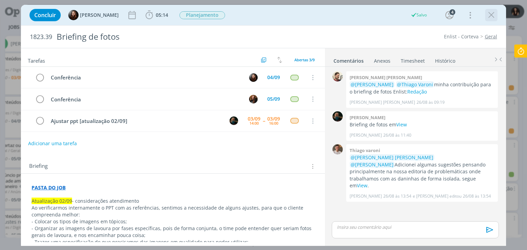
click at [494, 14] on icon "dialog" at bounding box center [491, 15] width 10 height 10
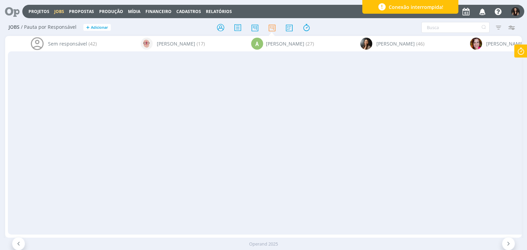
scroll to position [0, 2561]
